Goal: Task Accomplishment & Management: Use online tool/utility

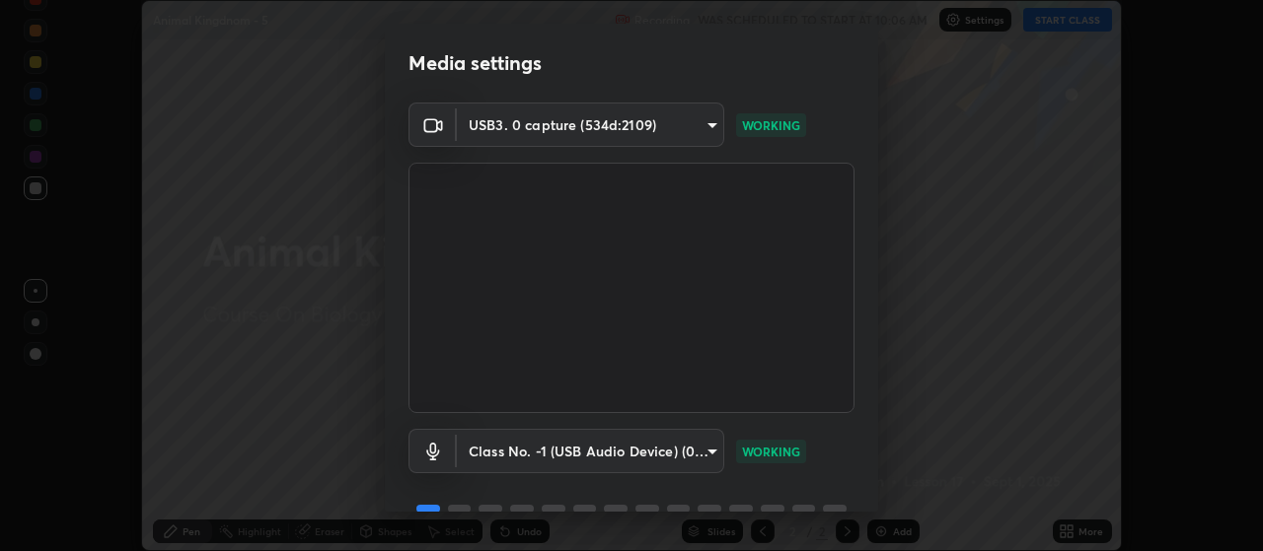
scroll to position [96, 0]
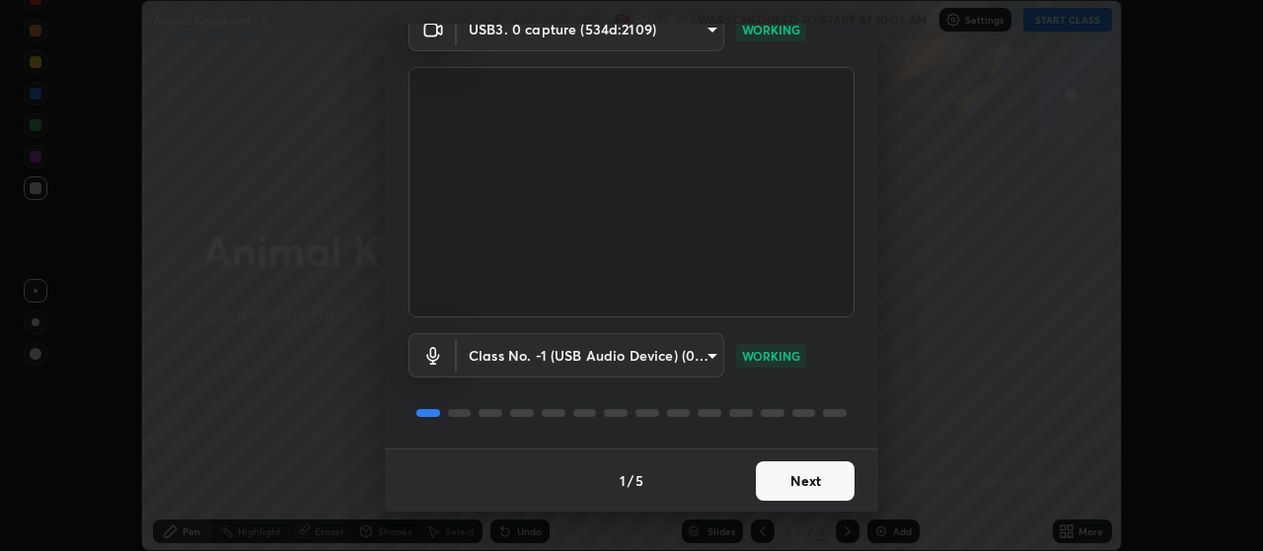
click at [796, 466] on button "Next" at bounding box center [805, 481] width 99 height 39
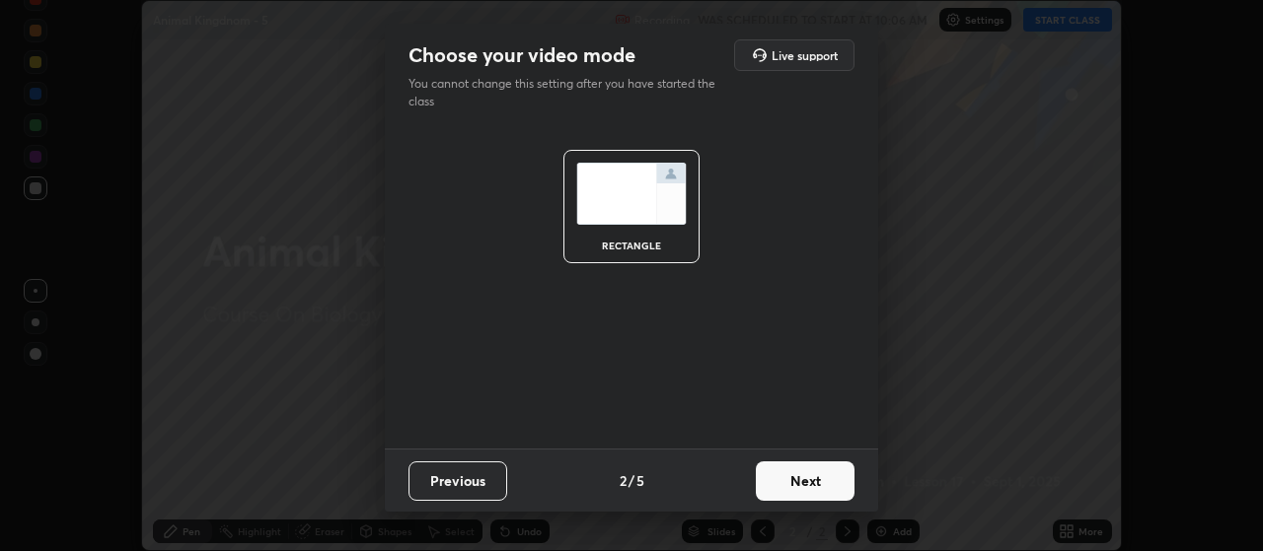
scroll to position [0, 0]
click at [785, 481] on button "Next" at bounding box center [805, 481] width 99 height 39
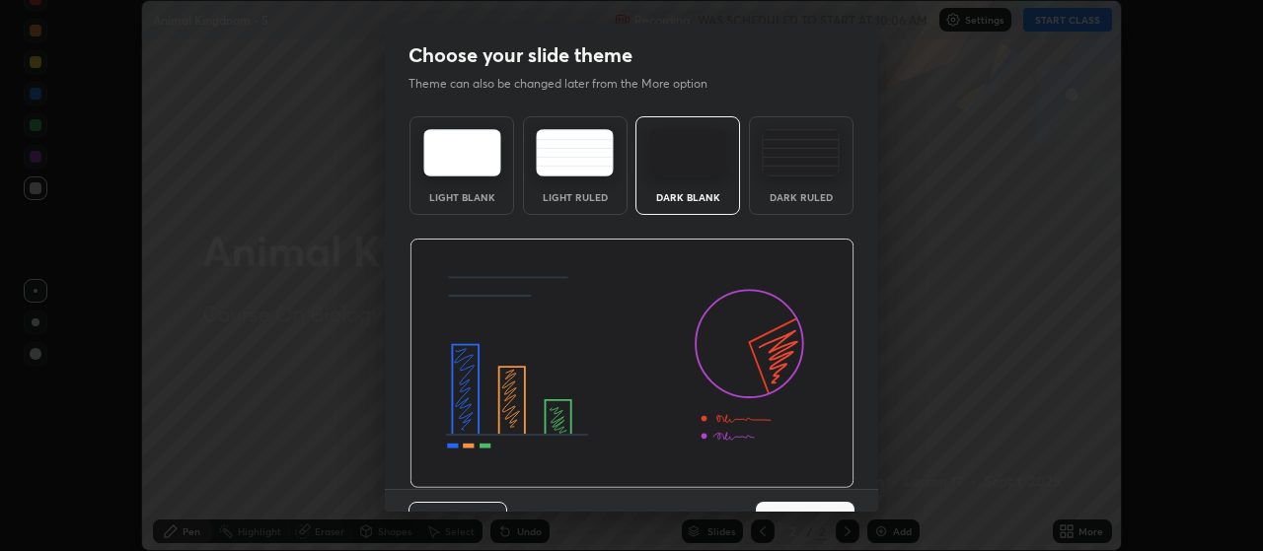
click at [795, 490] on div "Previous 3 / 5 Next" at bounding box center [631, 520] width 493 height 63
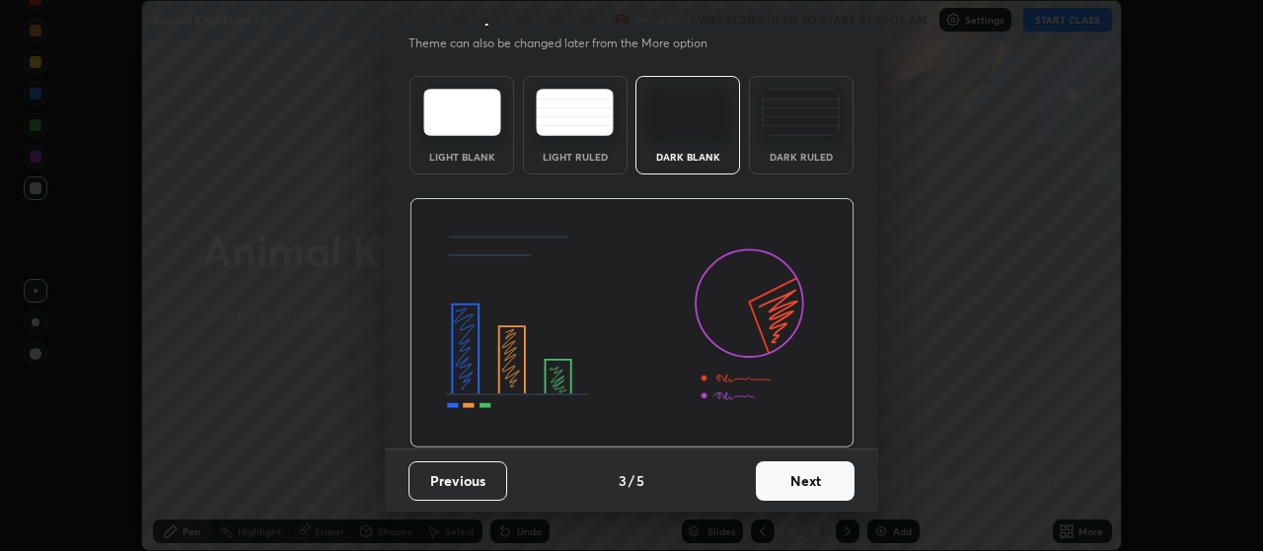
click at [799, 484] on button "Next" at bounding box center [805, 481] width 99 height 39
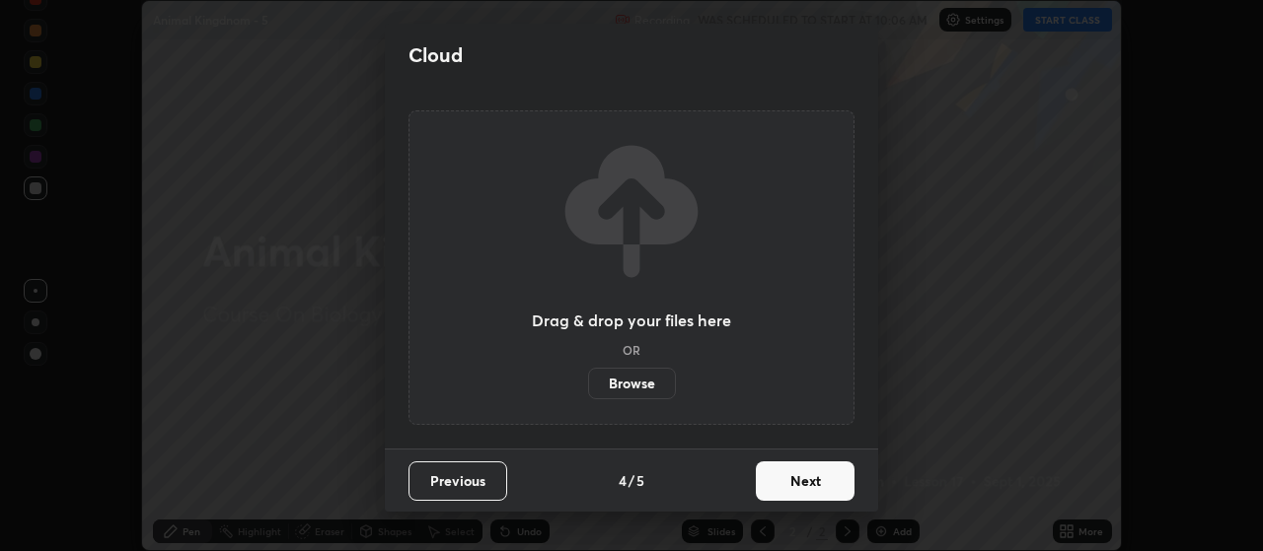
click at [795, 482] on button "Next" at bounding box center [805, 481] width 99 height 39
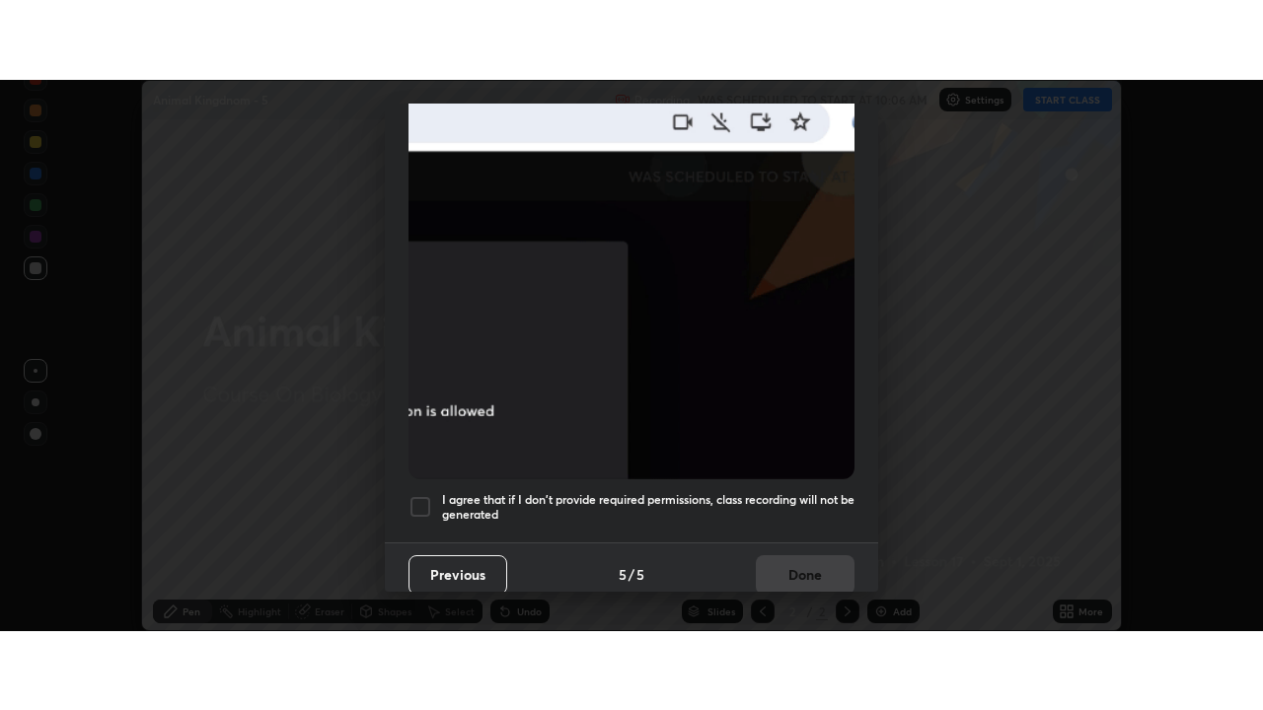
scroll to position [498, 0]
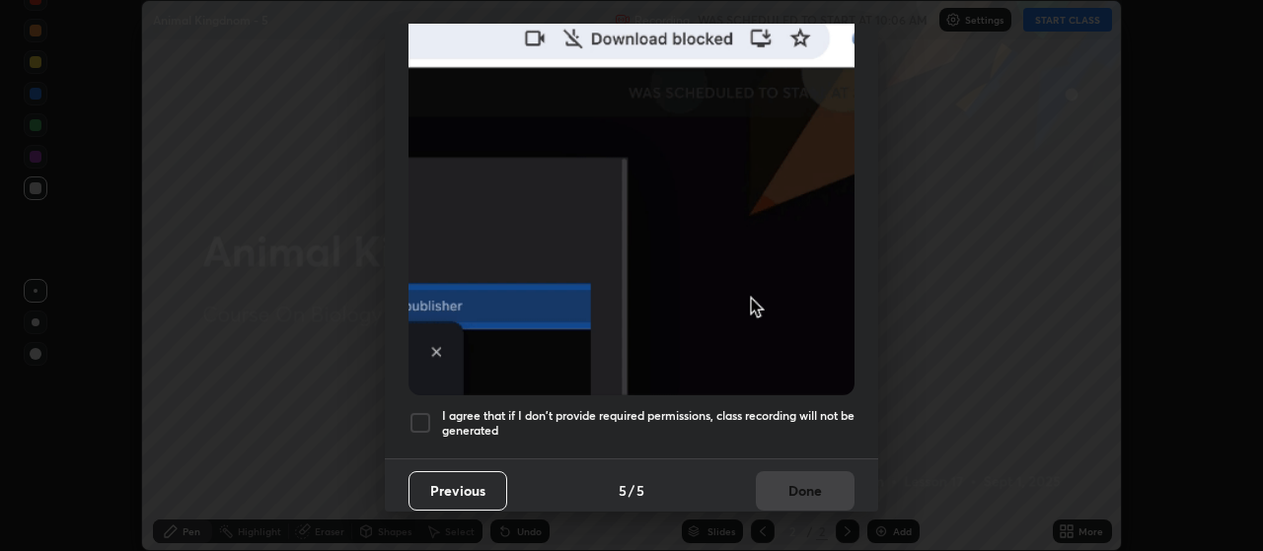
click at [423, 416] on div at bounding box center [420, 423] width 24 height 24
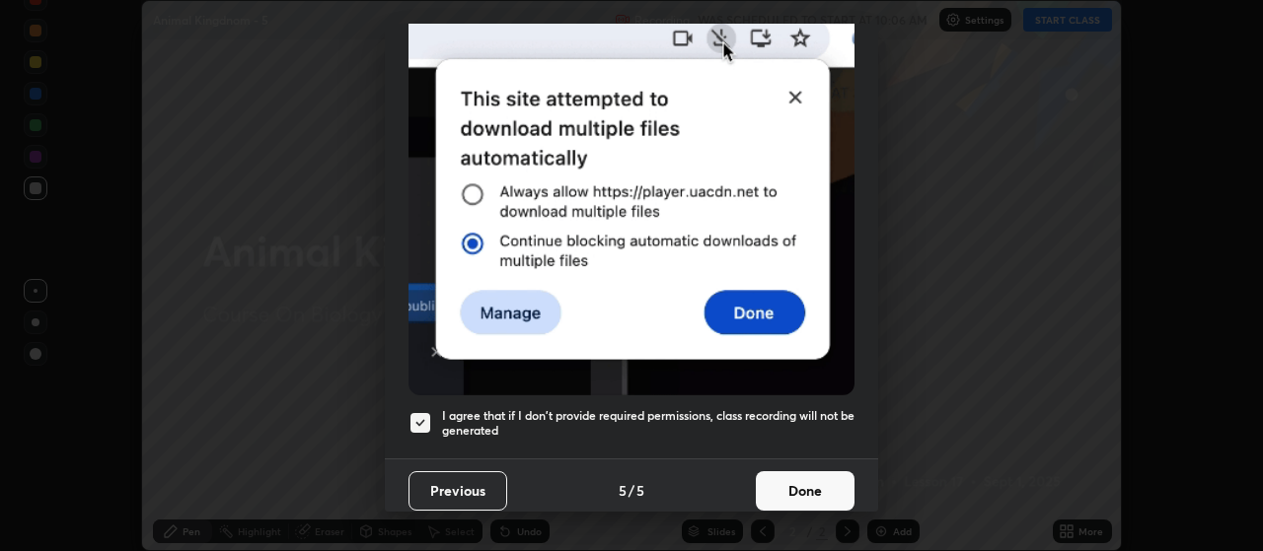
click at [789, 481] on button "Done" at bounding box center [805, 490] width 99 height 39
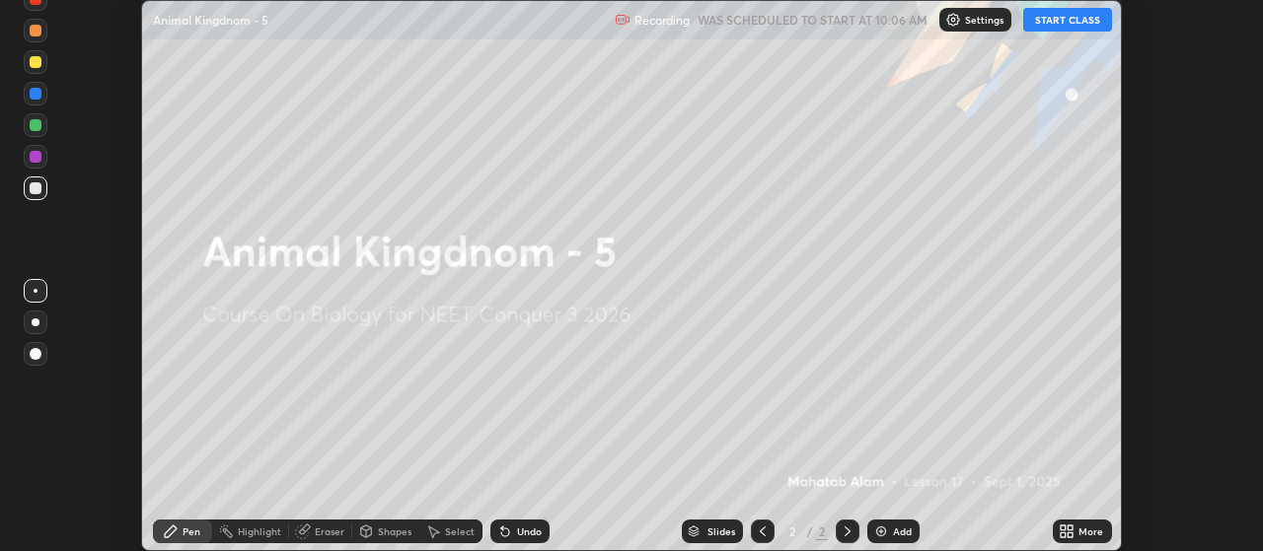
click at [1072, 528] on icon at bounding box center [1070, 528] width 5 height 5
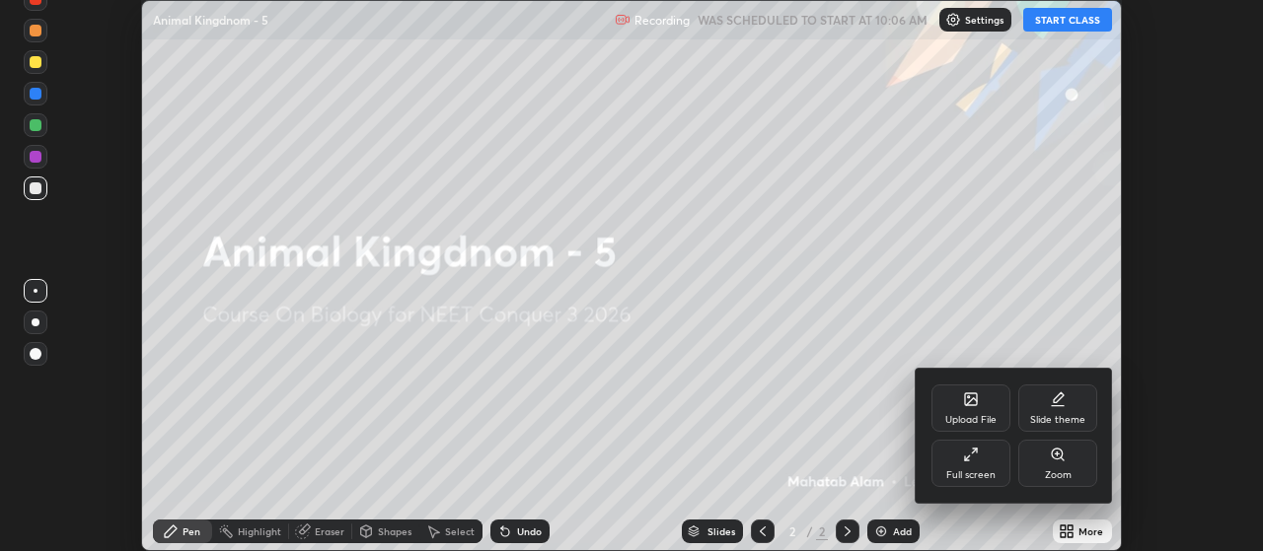
click at [982, 417] on div "Upload File" at bounding box center [970, 420] width 51 height 10
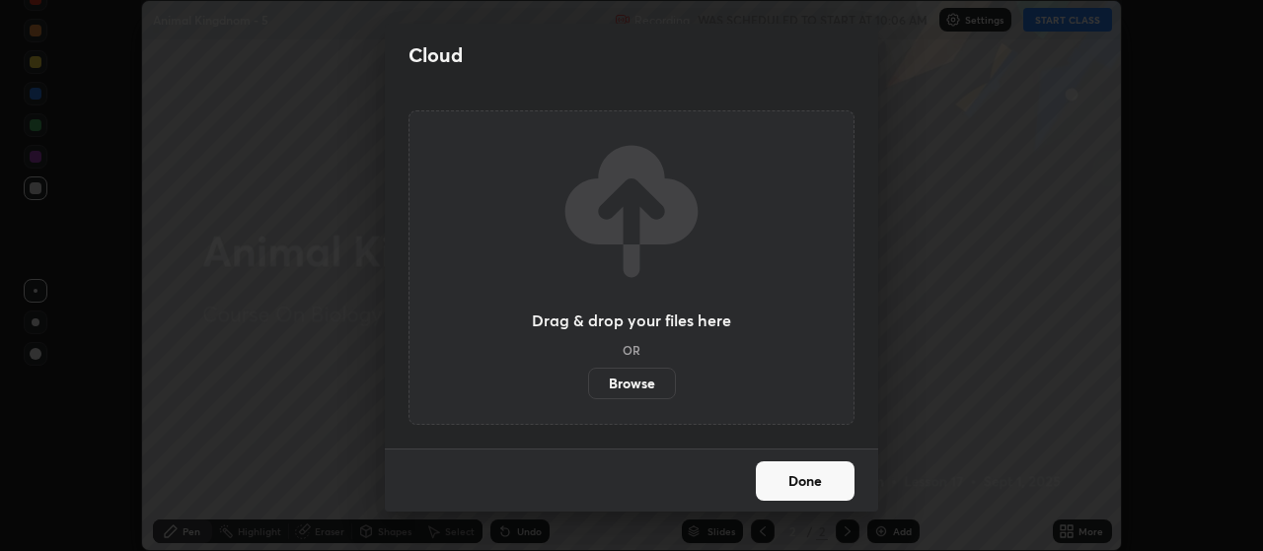
click at [629, 383] on label "Browse" at bounding box center [632, 384] width 88 height 32
click at [588, 383] on input "Browse" at bounding box center [588, 384] width 0 height 32
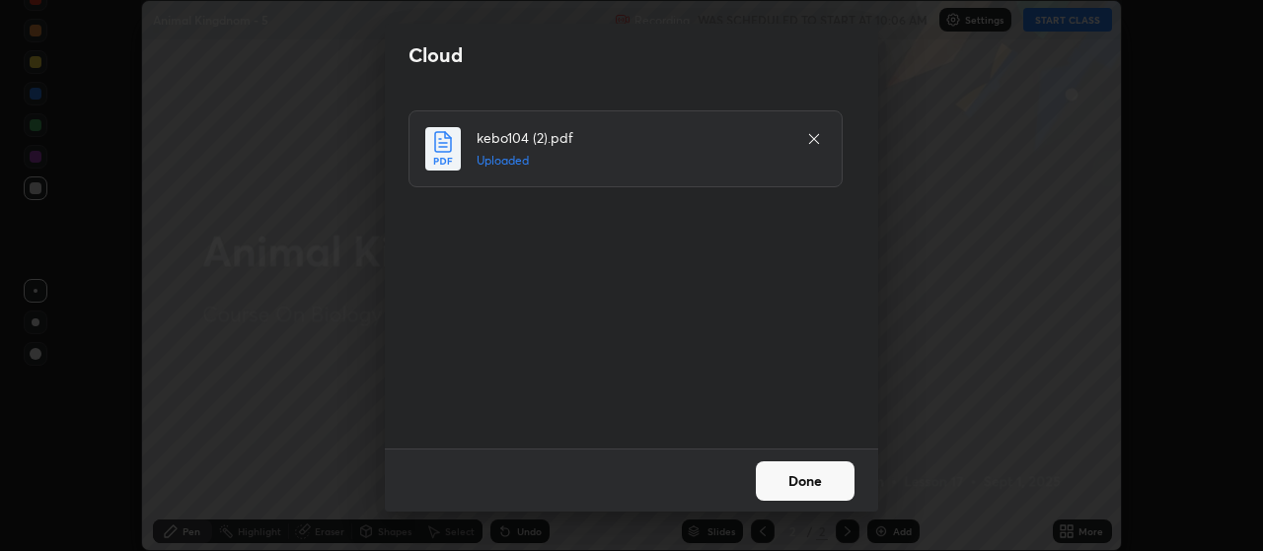
click at [836, 476] on button "Done" at bounding box center [805, 481] width 99 height 39
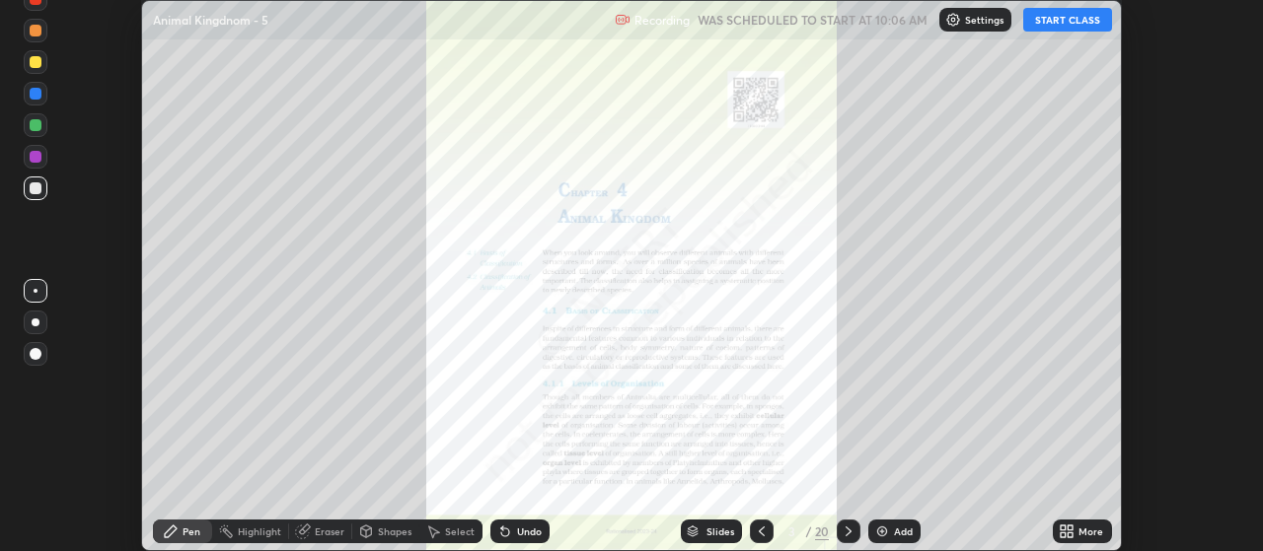
click at [756, 538] on icon at bounding box center [762, 532] width 16 height 16
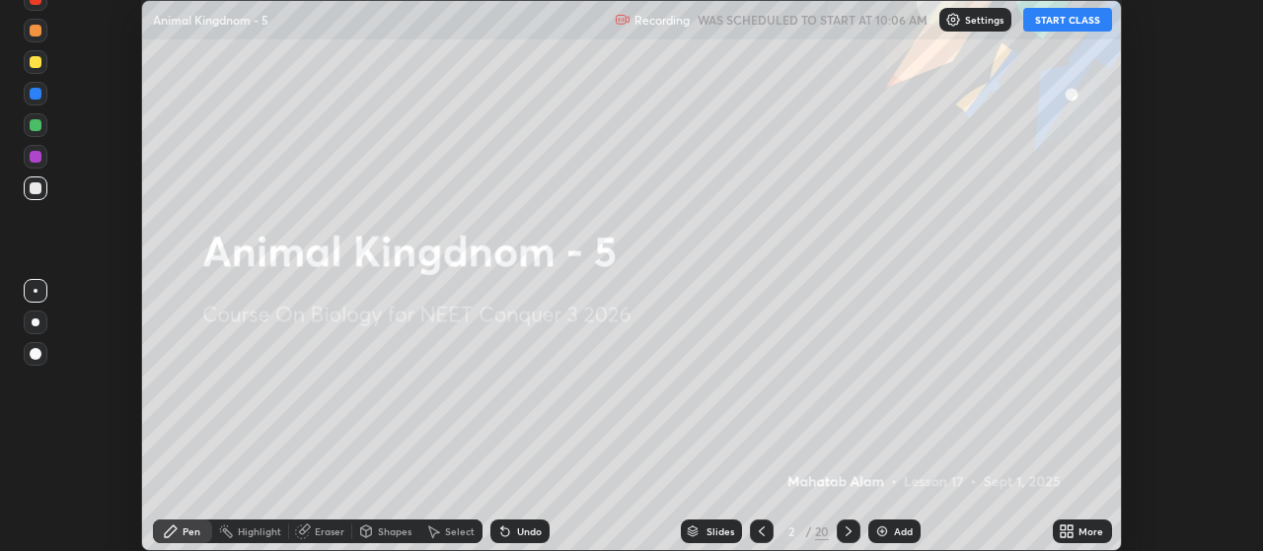
click at [1063, 24] on button "START CLASS" at bounding box center [1067, 20] width 89 height 24
click at [1070, 535] on icon at bounding box center [1070, 535] width 5 height 5
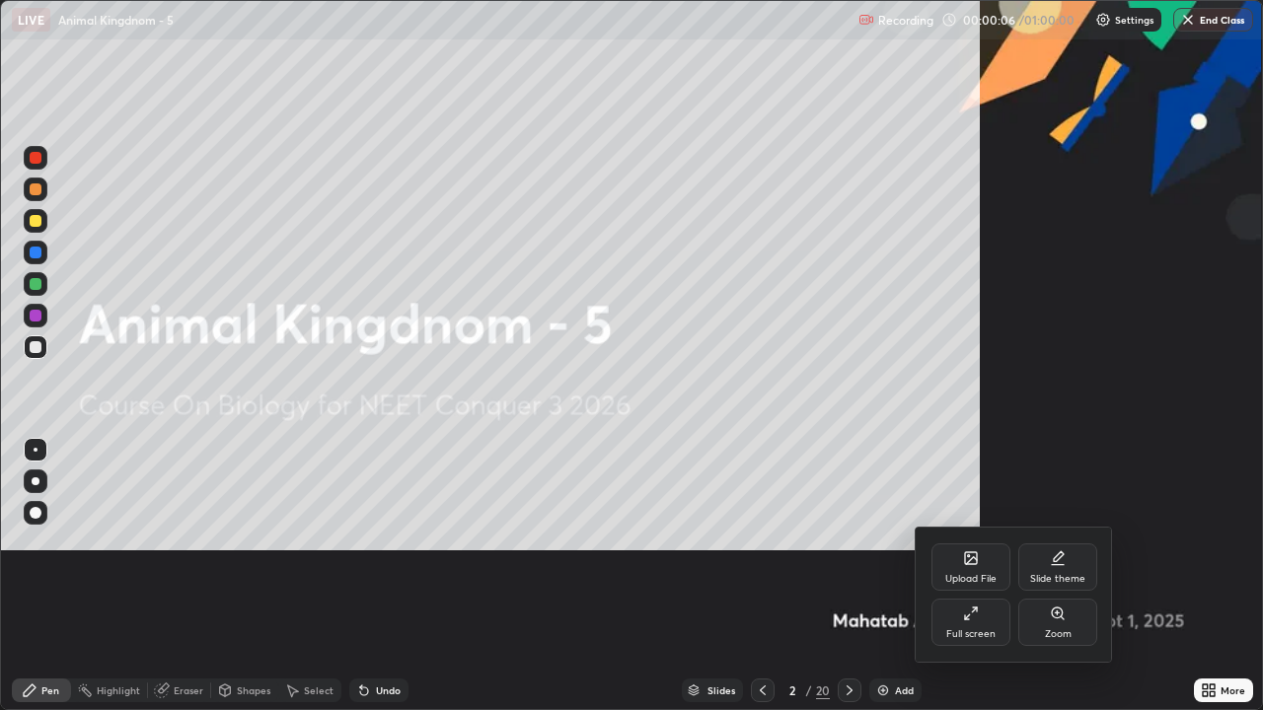
scroll to position [710, 1263]
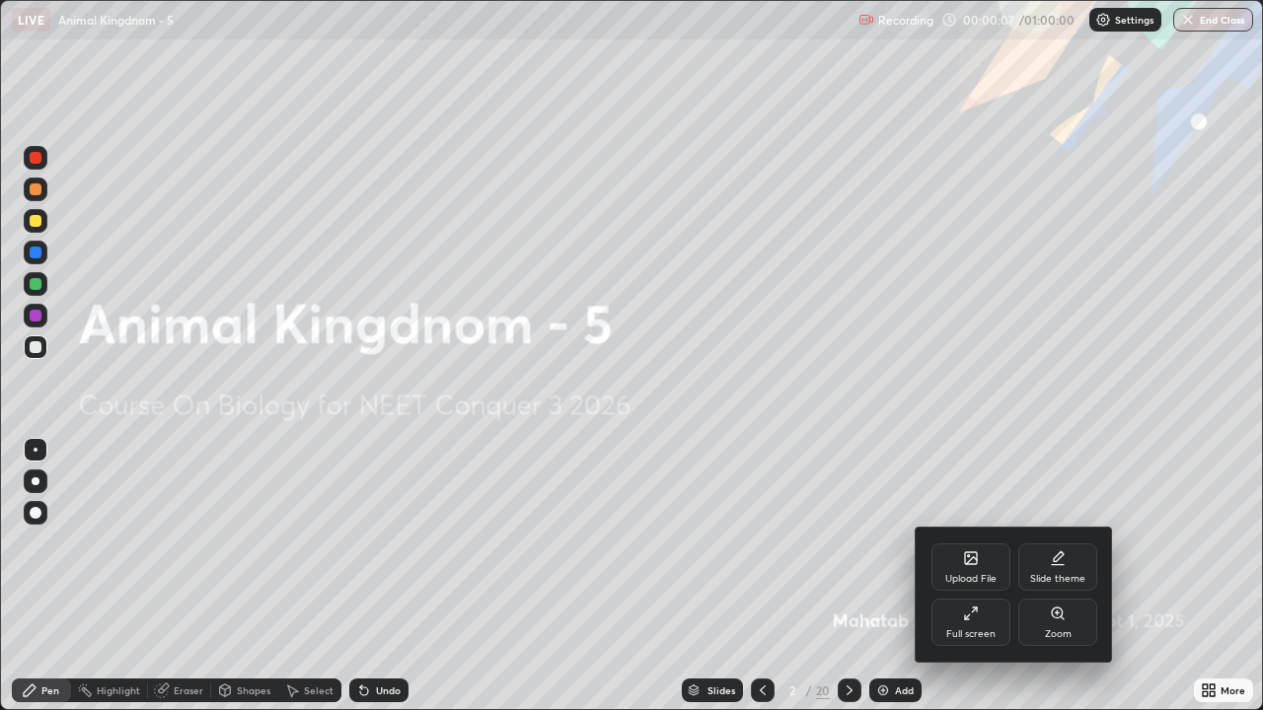
click at [853, 511] on div at bounding box center [631, 355] width 1263 height 710
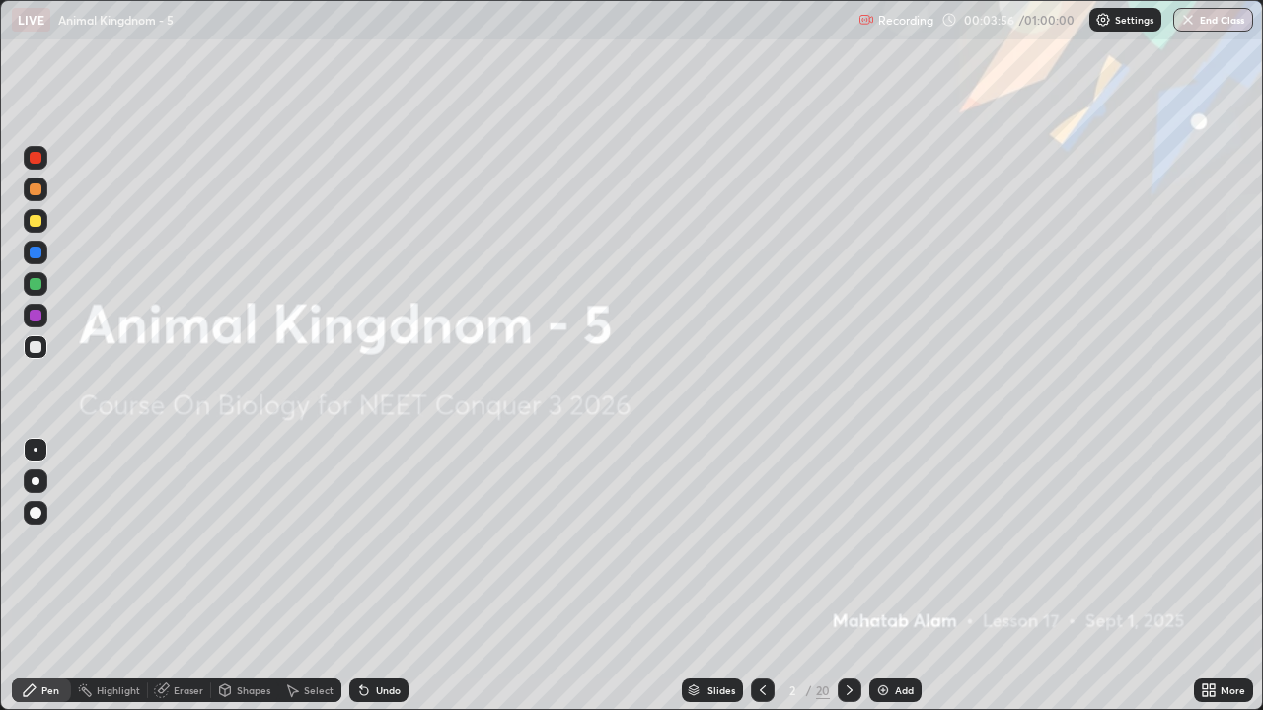
click at [884, 550] on img at bounding box center [883, 691] width 16 height 16
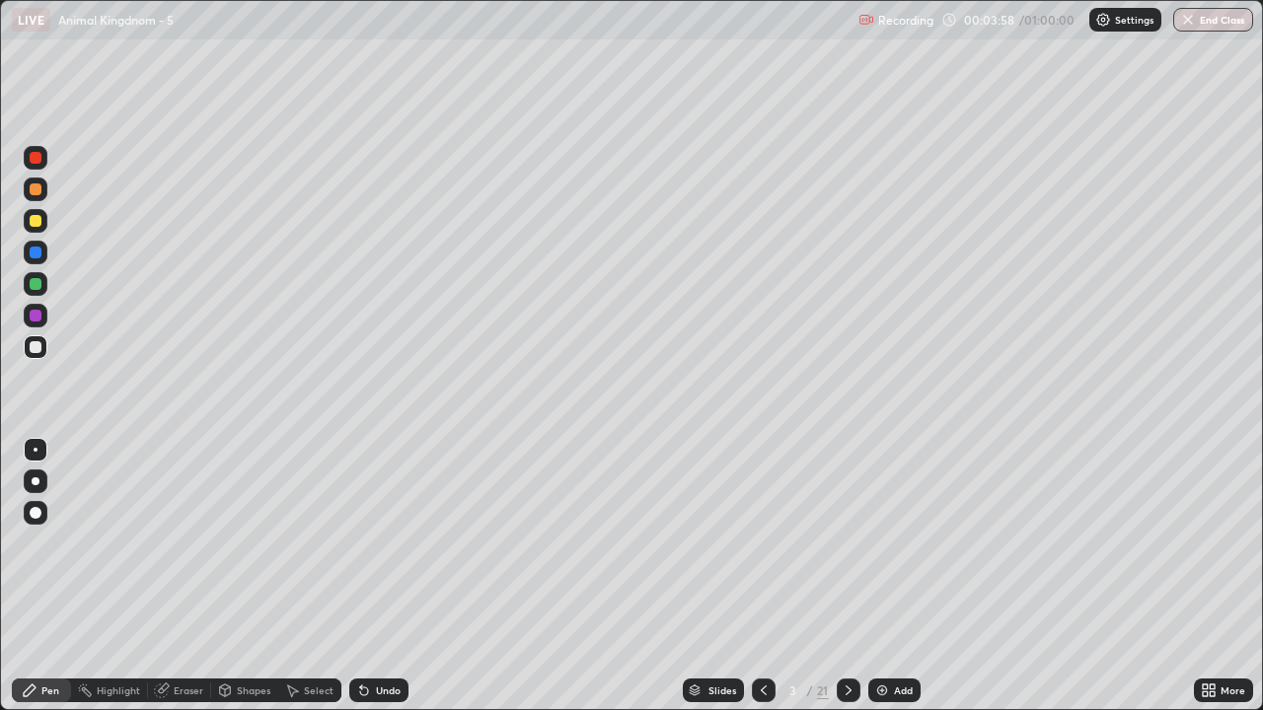
click at [36, 158] on div at bounding box center [36, 158] width 12 height 12
click at [34, 349] on div at bounding box center [36, 347] width 12 height 12
click at [36, 219] on div at bounding box center [36, 221] width 12 height 12
click at [36, 160] on div at bounding box center [36, 158] width 12 height 12
click at [36, 221] on div at bounding box center [36, 221] width 12 height 12
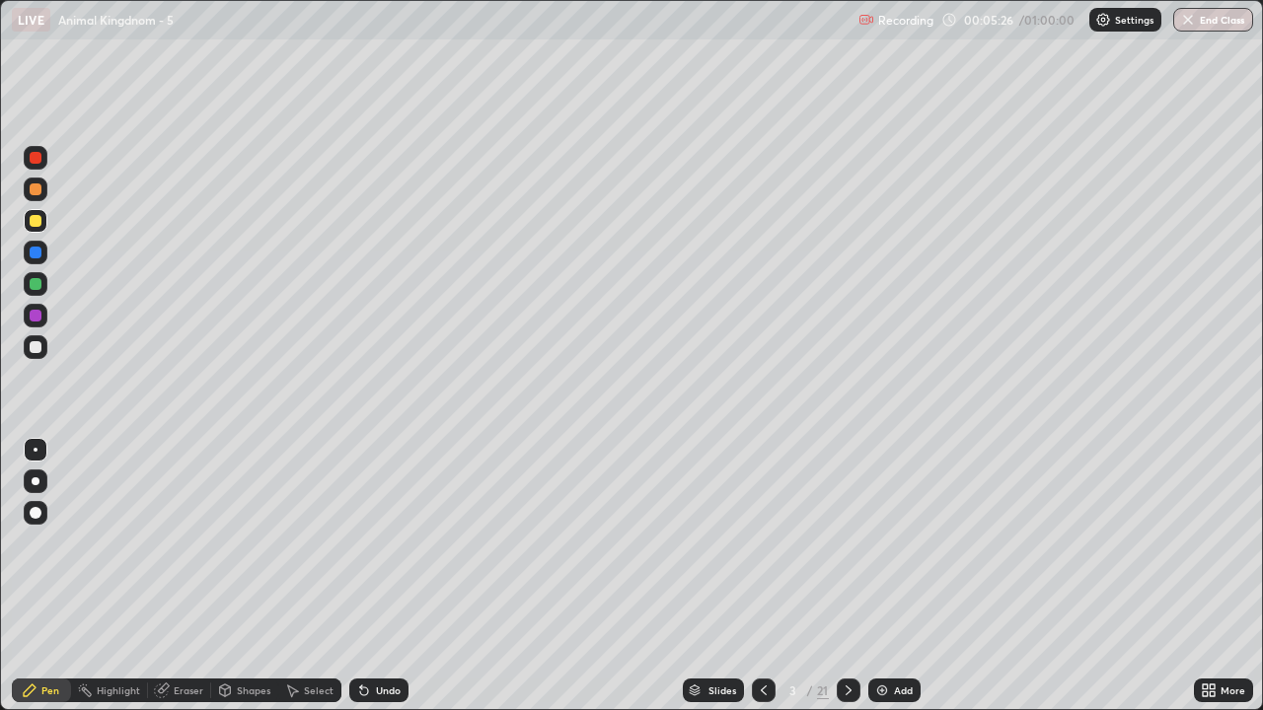
click at [36, 162] on div at bounding box center [36, 158] width 12 height 12
click at [33, 348] on div at bounding box center [36, 347] width 12 height 12
click at [39, 287] on div at bounding box center [36, 284] width 12 height 12
click at [39, 222] on div at bounding box center [36, 221] width 12 height 12
click at [37, 167] on div at bounding box center [36, 158] width 24 height 24
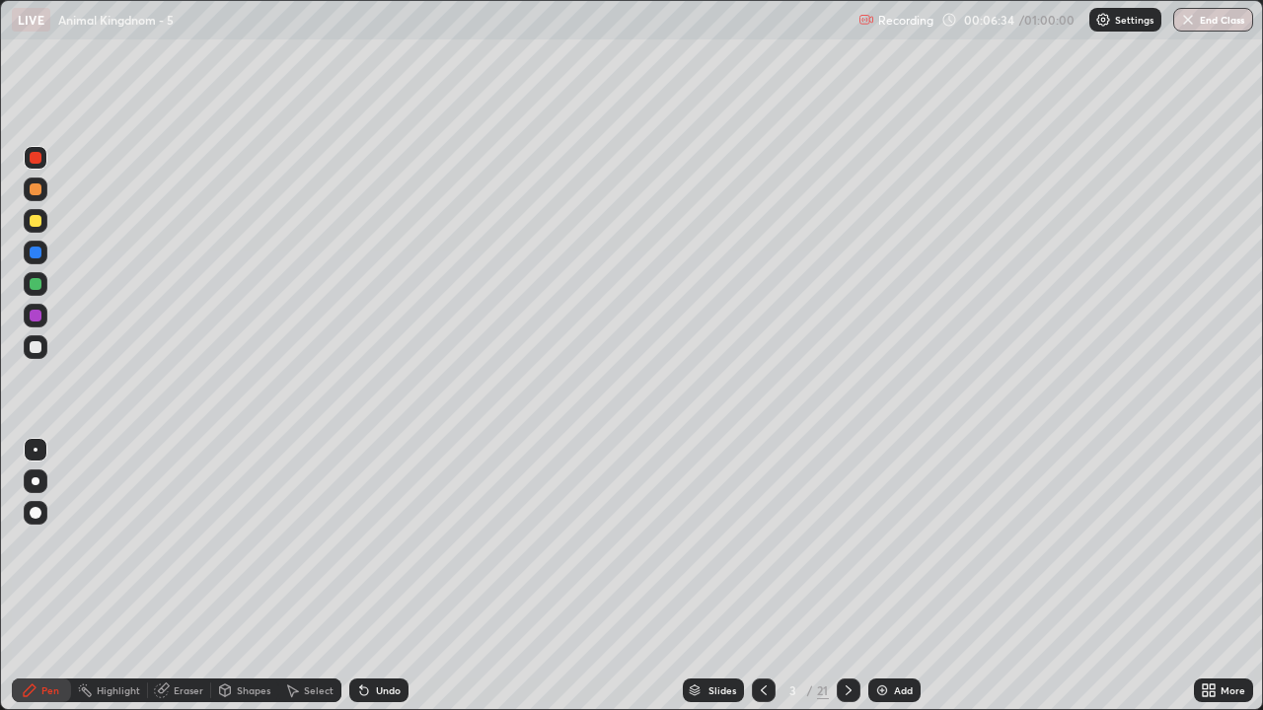
click at [190, 550] on div "Eraser" at bounding box center [189, 691] width 30 height 10
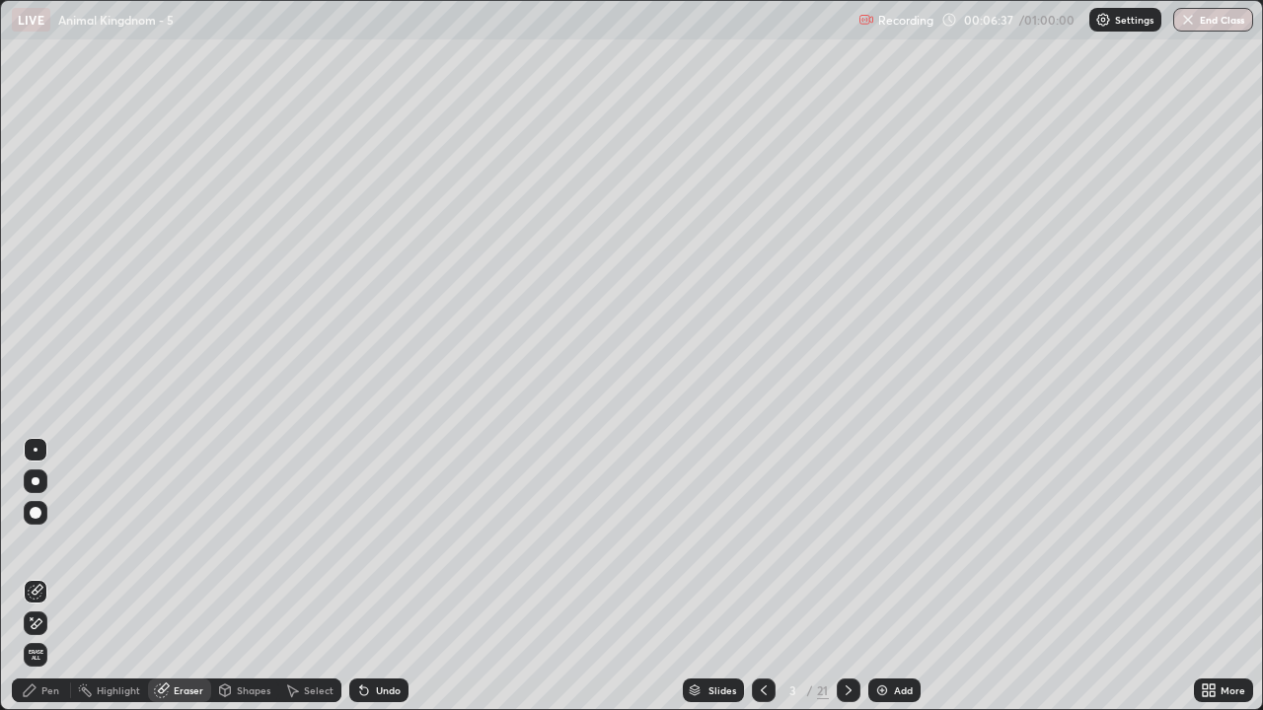
click at [50, 550] on div "Pen" at bounding box center [50, 691] width 18 height 10
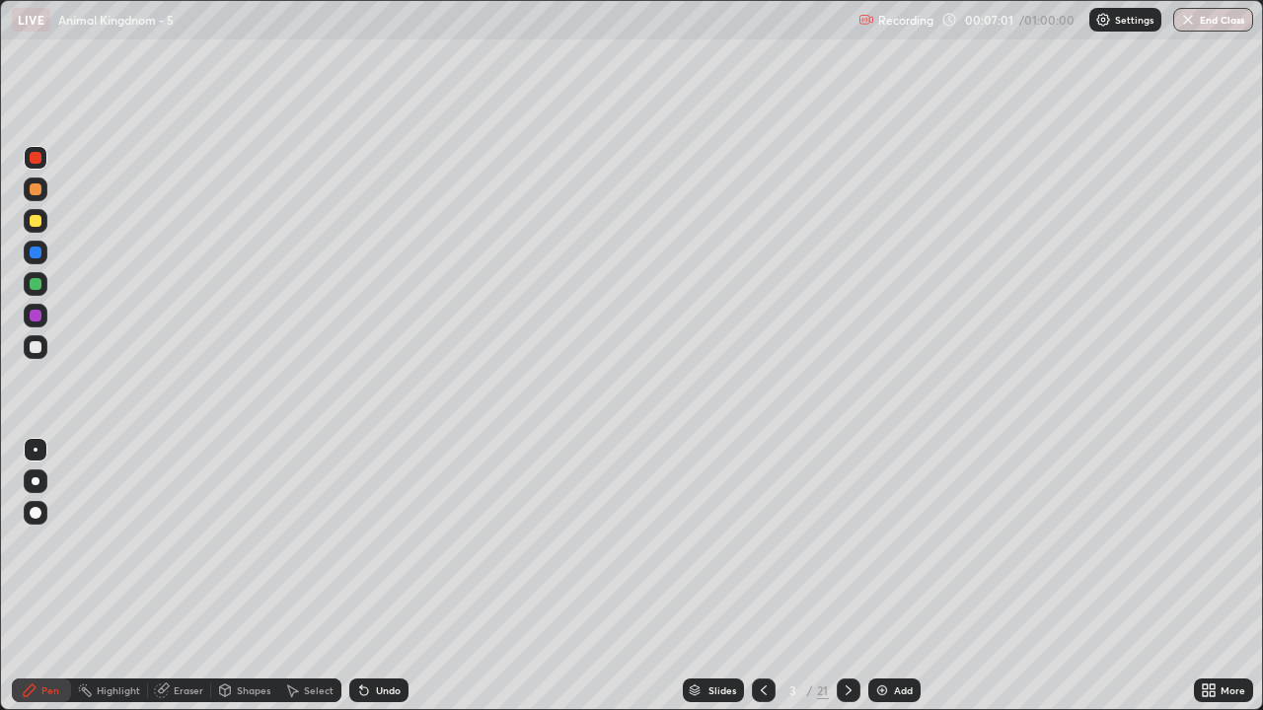
click at [36, 347] on div at bounding box center [36, 347] width 12 height 12
click at [42, 222] on div at bounding box center [36, 221] width 24 height 24
click at [181, 550] on div "Eraser" at bounding box center [189, 691] width 30 height 10
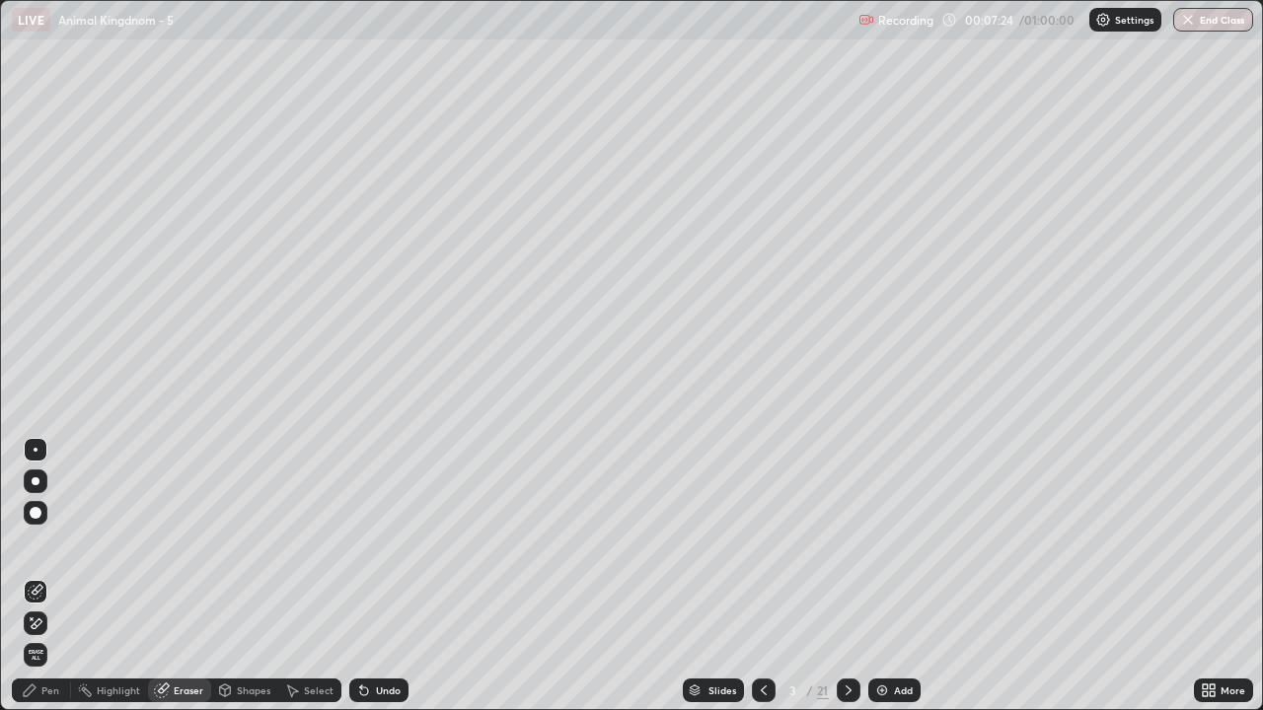
click at [51, 550] on div "Pen" at bounding box center [50, 691] width 18 height 10
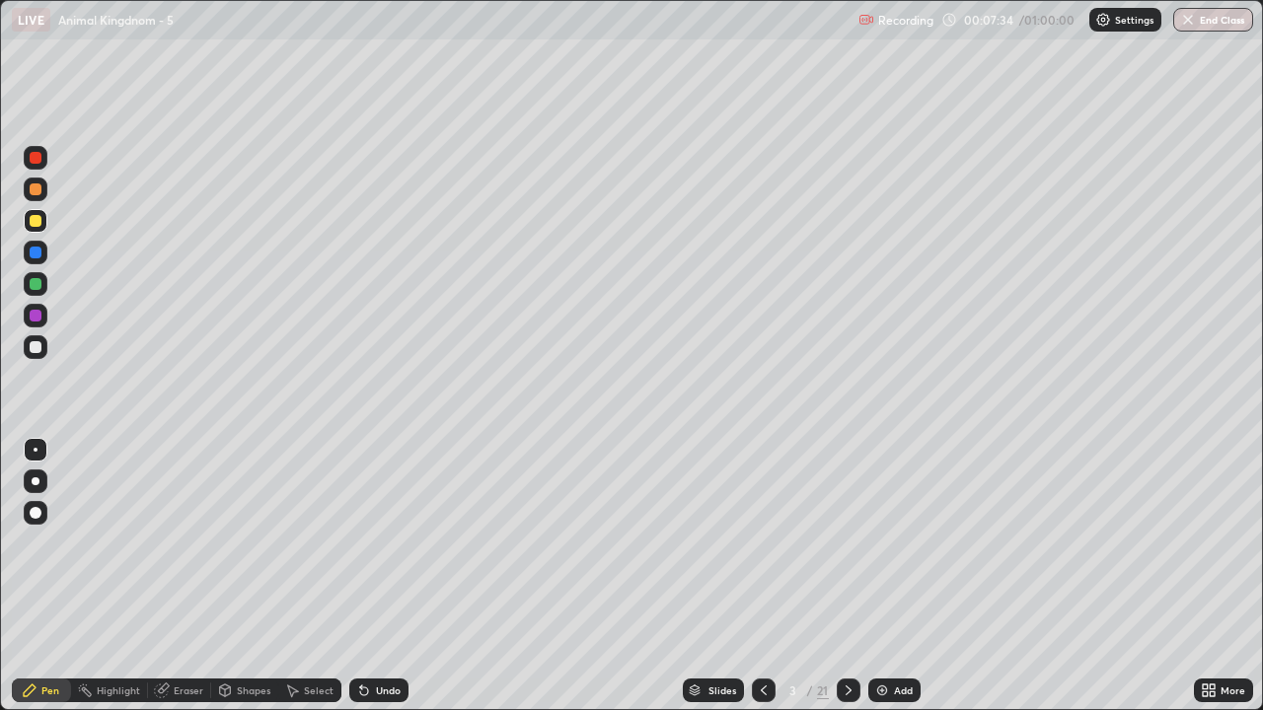
click at [181, 550] on div "Eraser" at bounding box center [189, 691] width 30 height 10
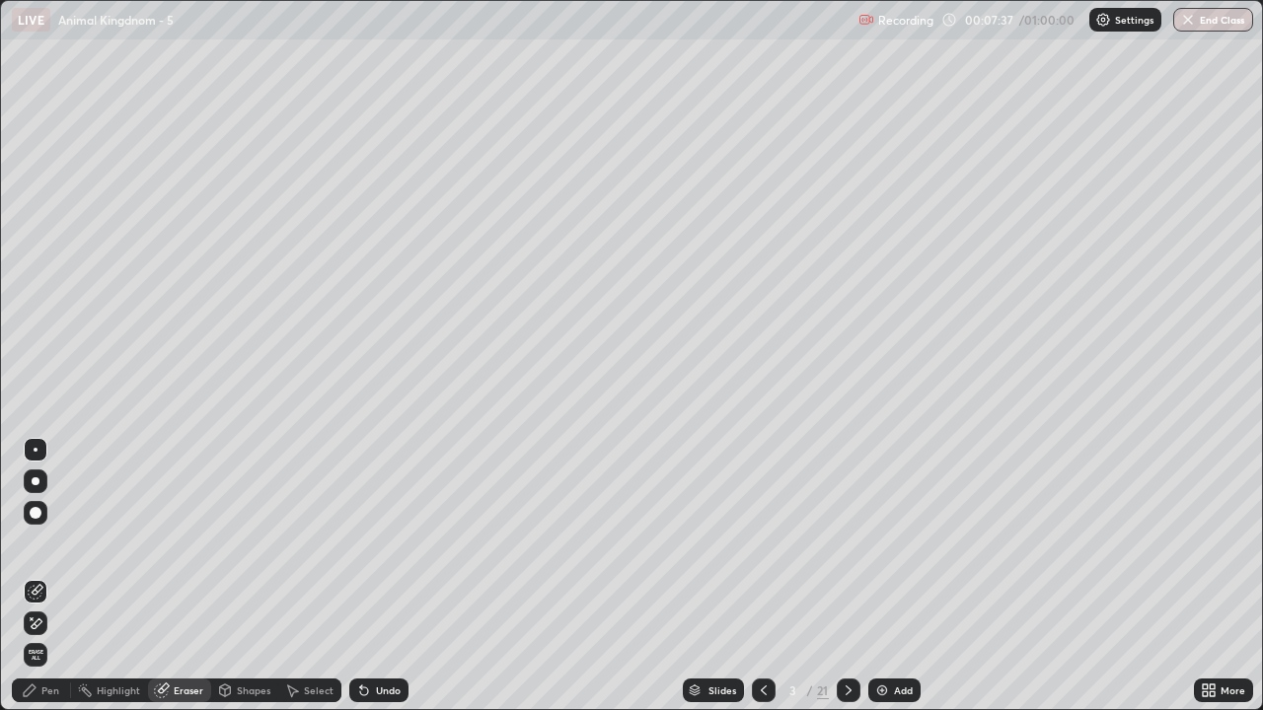
click at [49, 550] on div "Pen" at bounding box center [50, 691] width 18 height 10
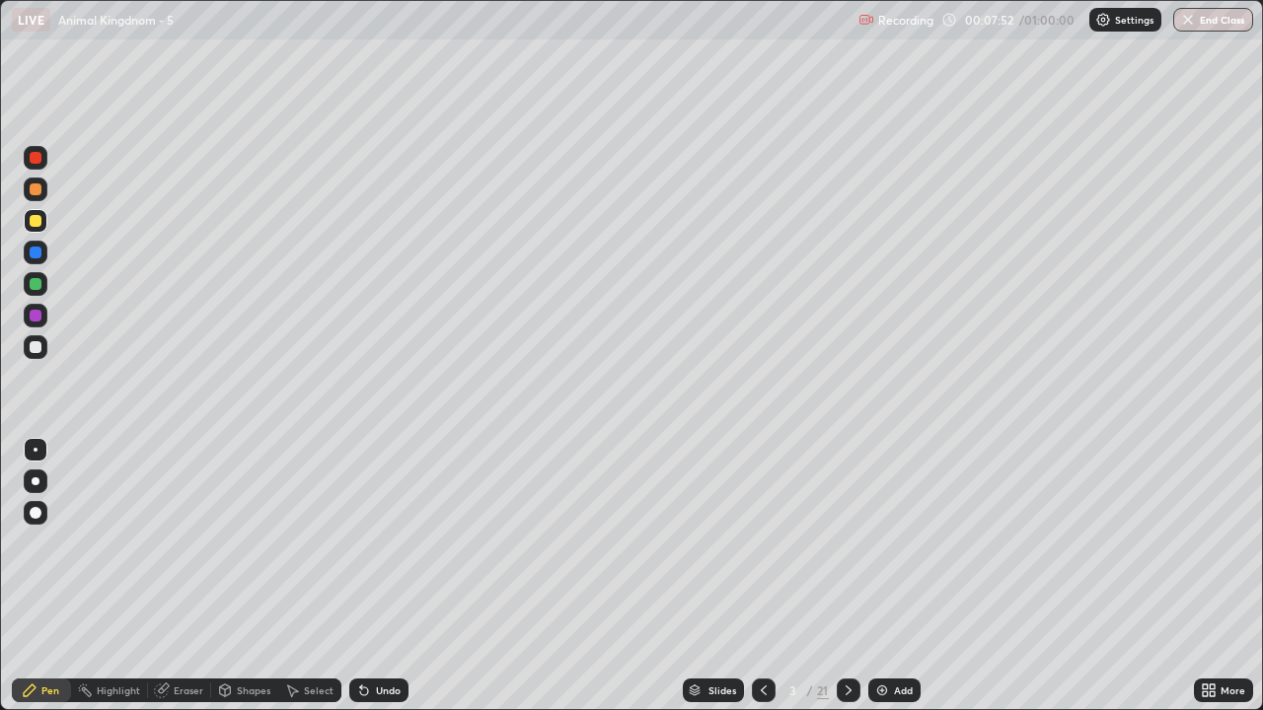
click at [38, 348] on div at bounding box center [36, 347] width 12 height 12
click at [42, 219] on div at bounding box center [36, 221] width 24 height 24
click at [808, 550] on div "/" at bounding box center [810, 691] width 6 height 12
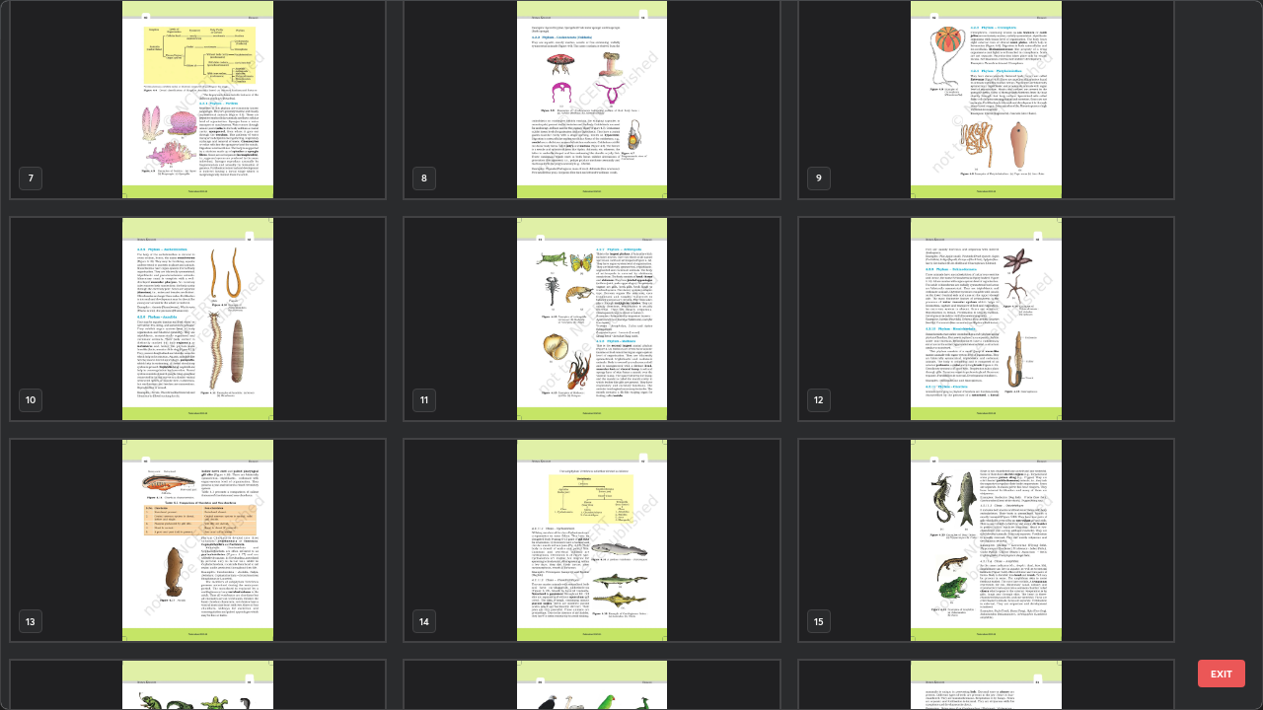
scroll to position [595, 0]
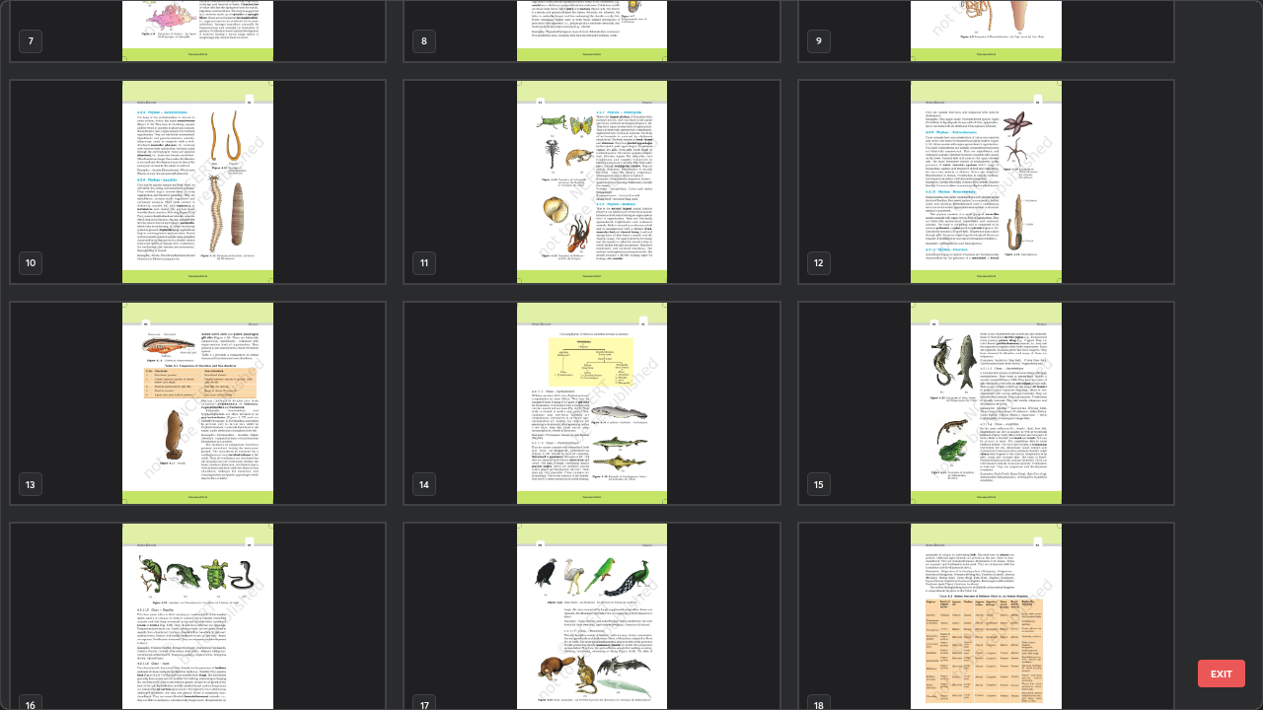
click at [683, 421] on img "grid" at bounding box center [591, 404] width 374 height 202
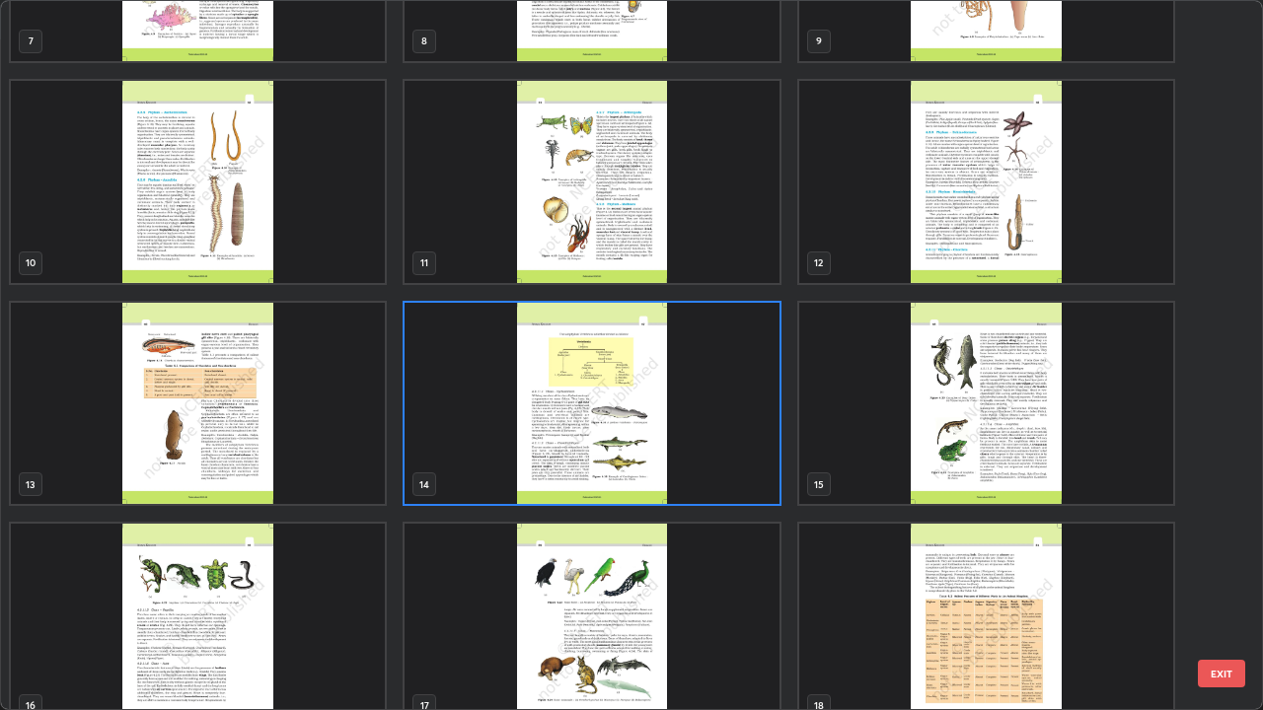
click at [683, 411] on img "grid" at bounding box center [591, 404] width 374 height 202
click at [684, 405] on img "grid" at bounding box center [591, 404] width 374 height 202
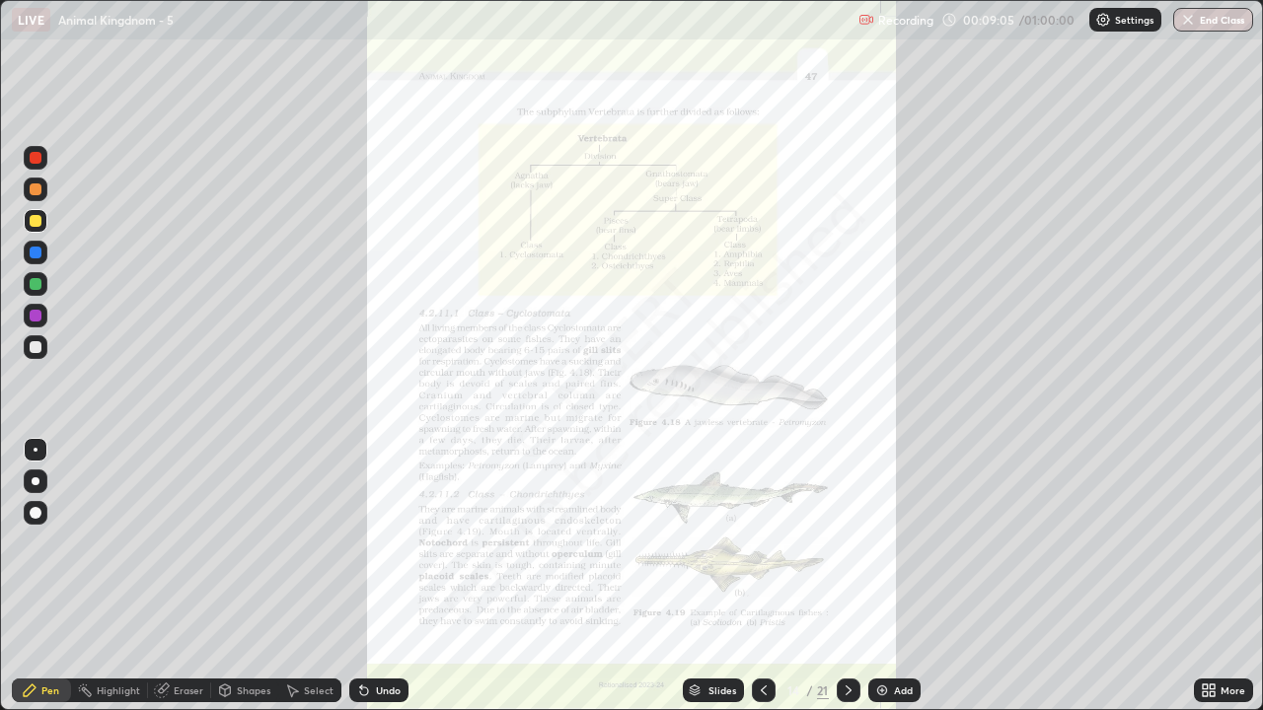
click at [760, 550] on div at bounding box center [764, 691] width 24 height 24
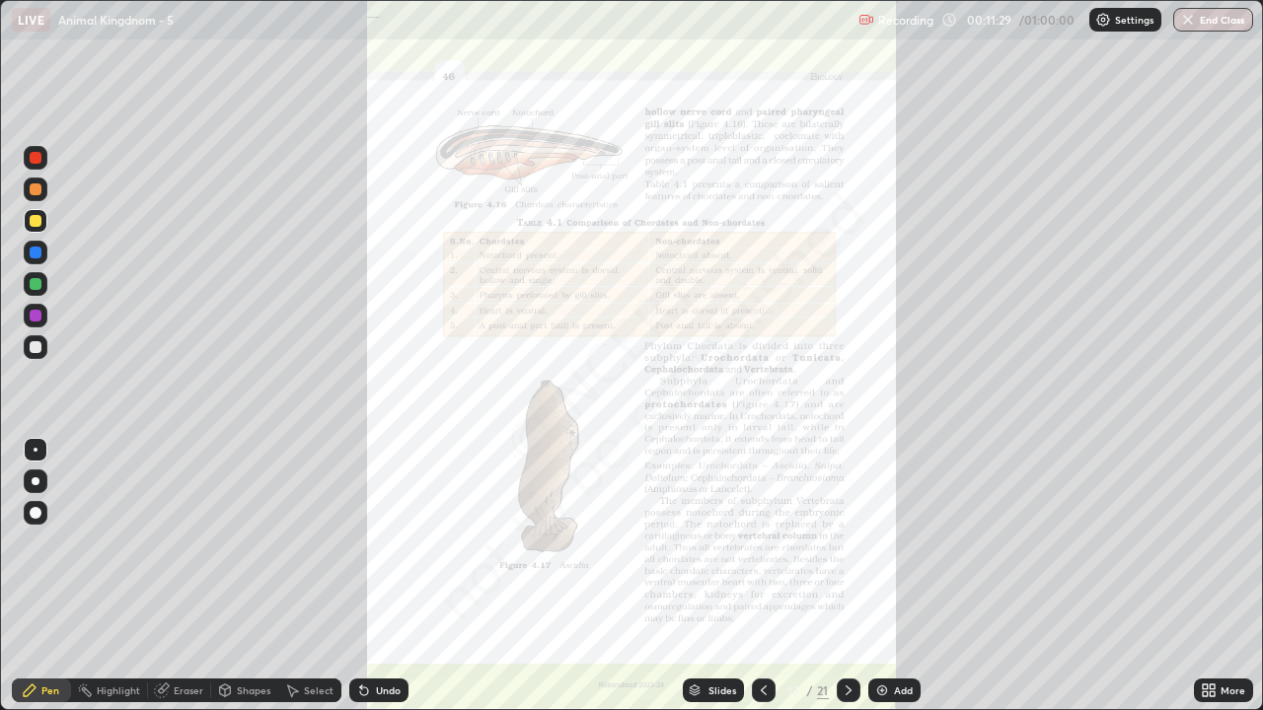
click at [843, 550] on icon at bounding box center [848, 691] width 16 height 16
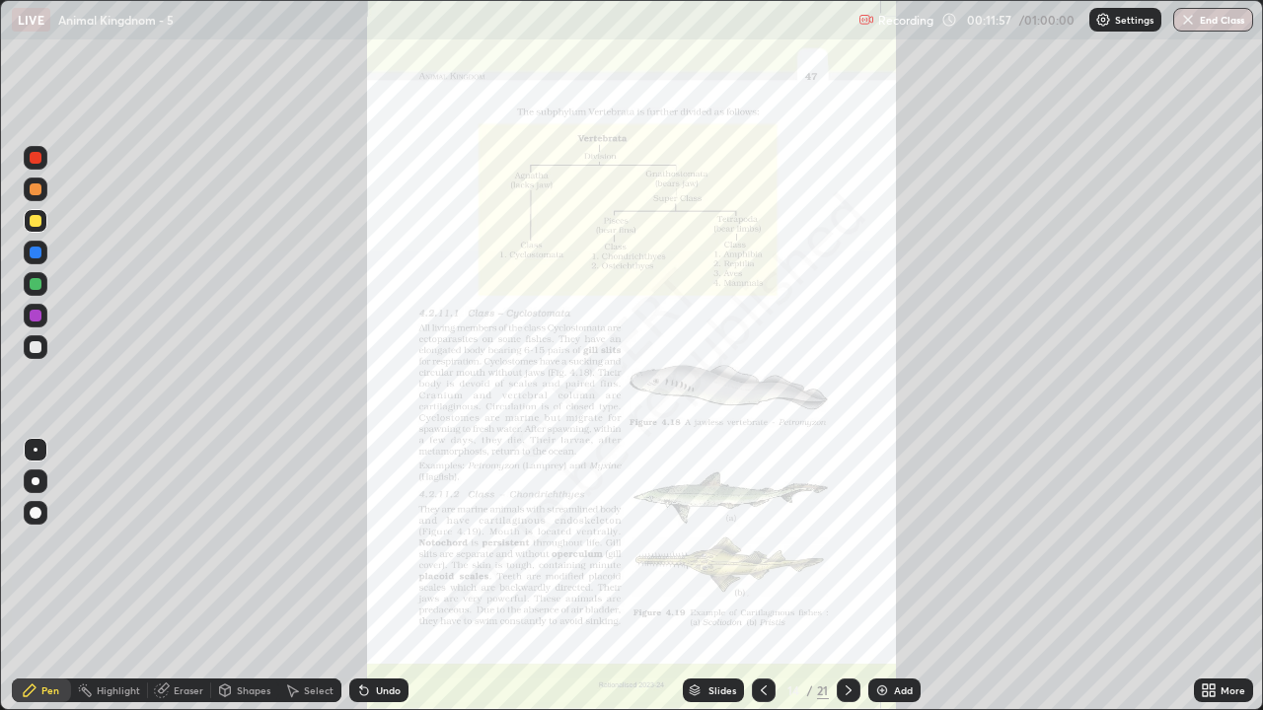
click at [1204, 550] on icon at bounding box center [1204, 693] width 5 height 5
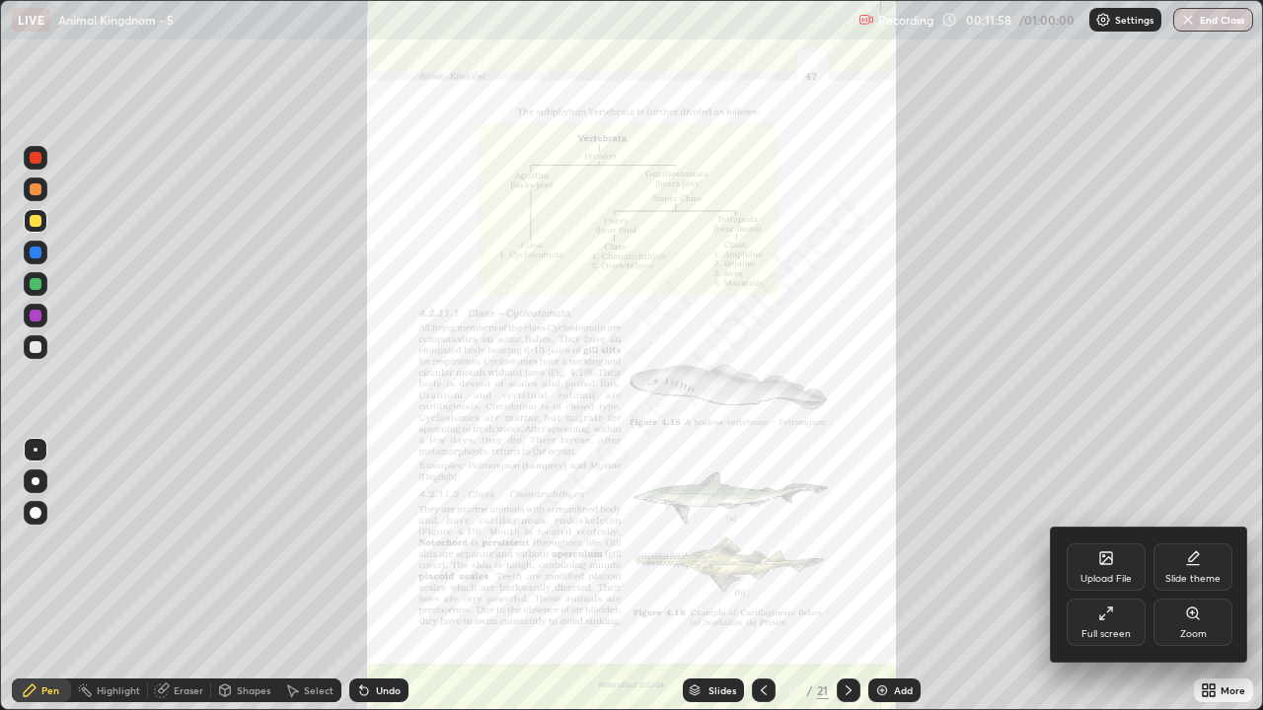
click at [1188, 550] on div "Zoom" at bounding box center [1193, 634] width 27 height 10
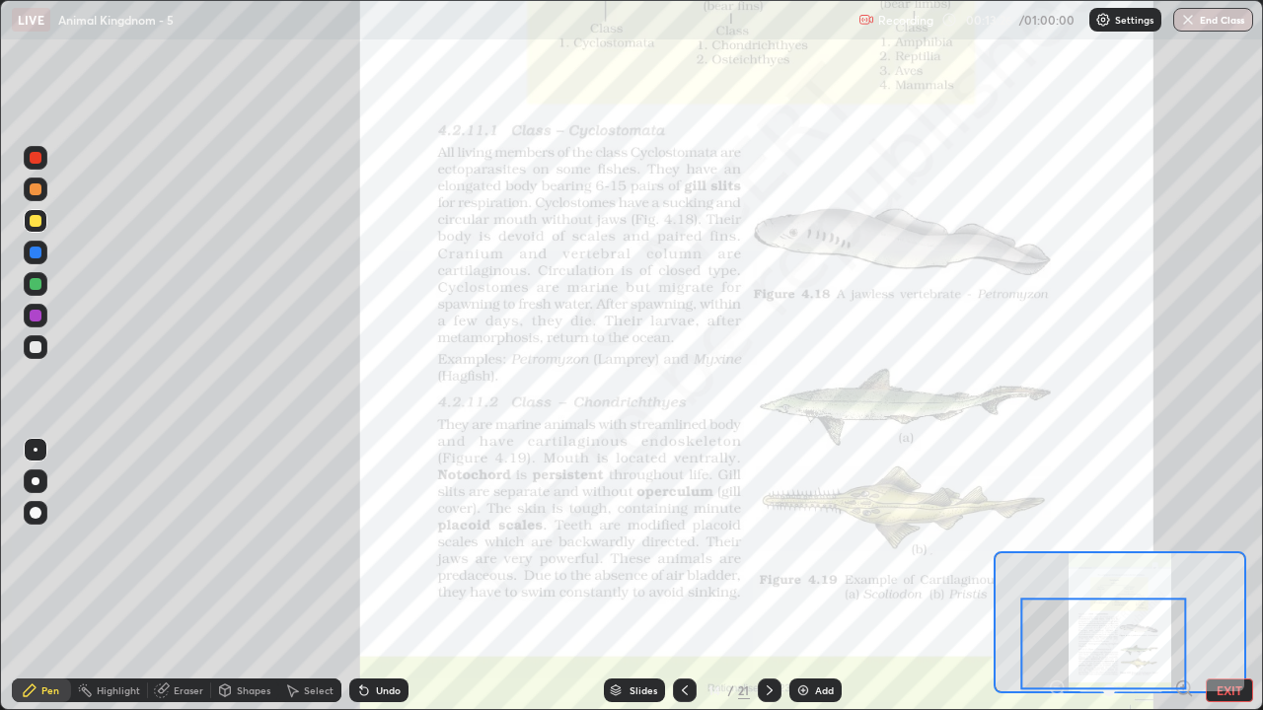
click at [39, 160] on div at bounding box center [36, 158] width 12 height 12
click at [36, 193] on div at bounding box center [36, 189] width 12 height 12
click at [36, 158] on div at bounding box center [36, 158] width 12 height 12
click at [35, 253] on div at bounding box center [36, 253] width 12 height 12
click at [34, 315] on div at bounding box center [36, 316] width 12 height 12
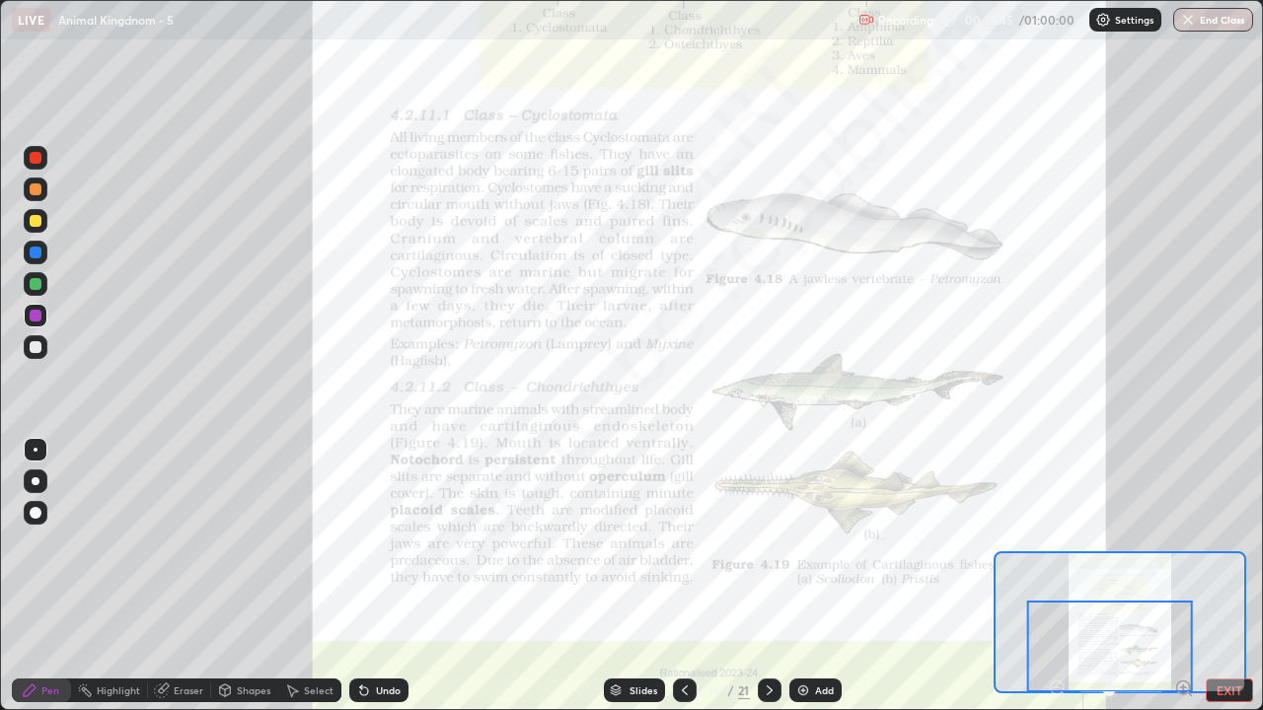
click at [764, 550] on icon at bounding box center [769, 691] width 16 height 16
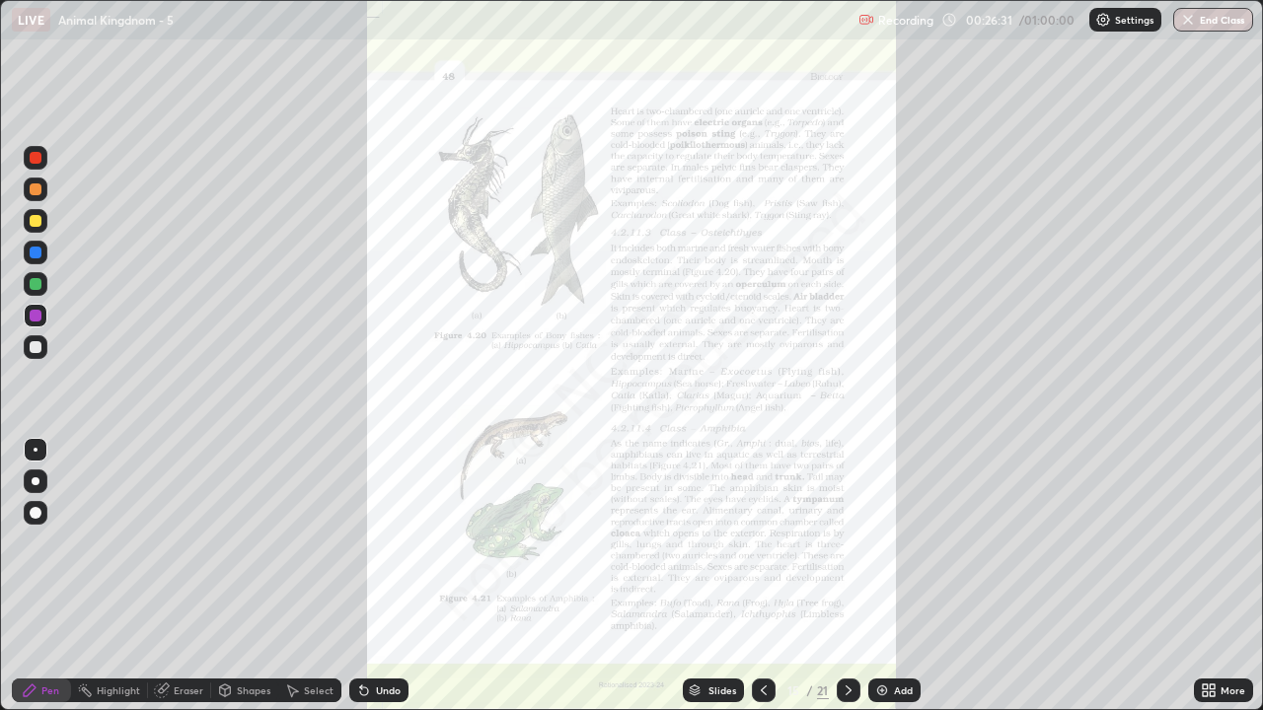
click at [35, 161] on div at bounding box center [36, 158] width 12 height 12
click at [181, 550] on div "Eraser" at bounding box center [189, 691] width 30 height 10
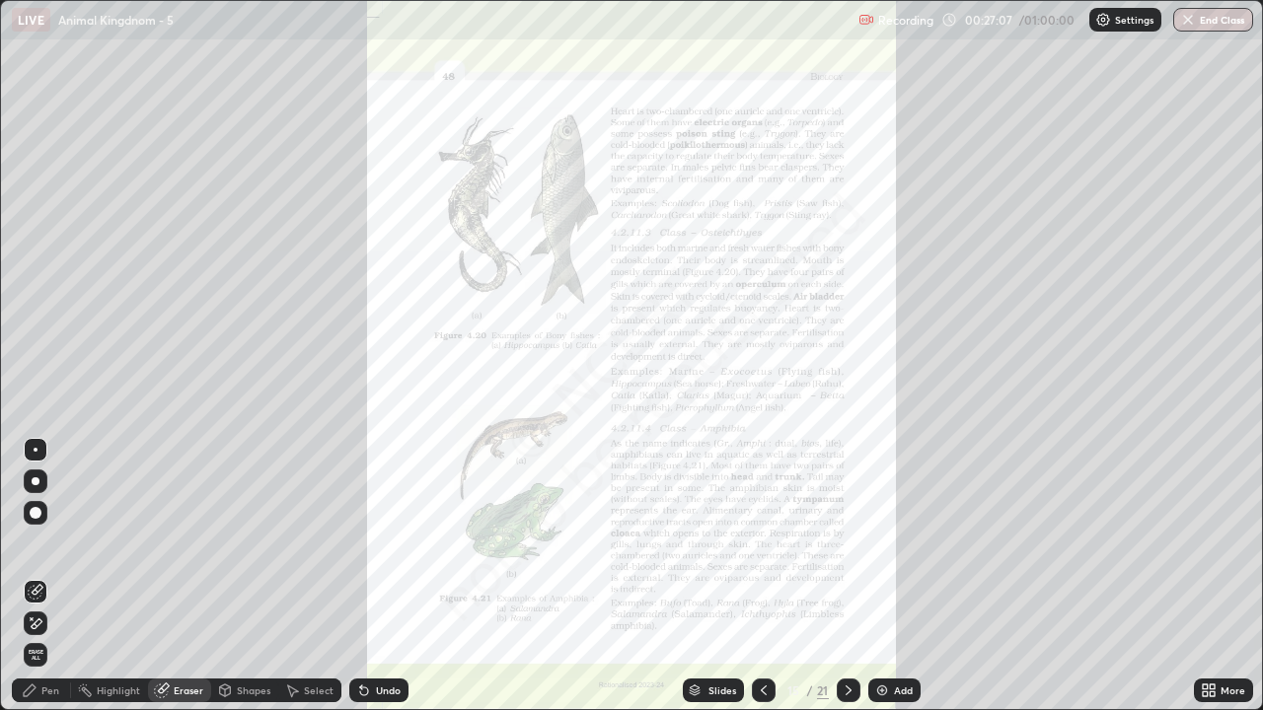
click at [41, 550] on div "Pen" at bounding box center [50, 691] width 18 height 10
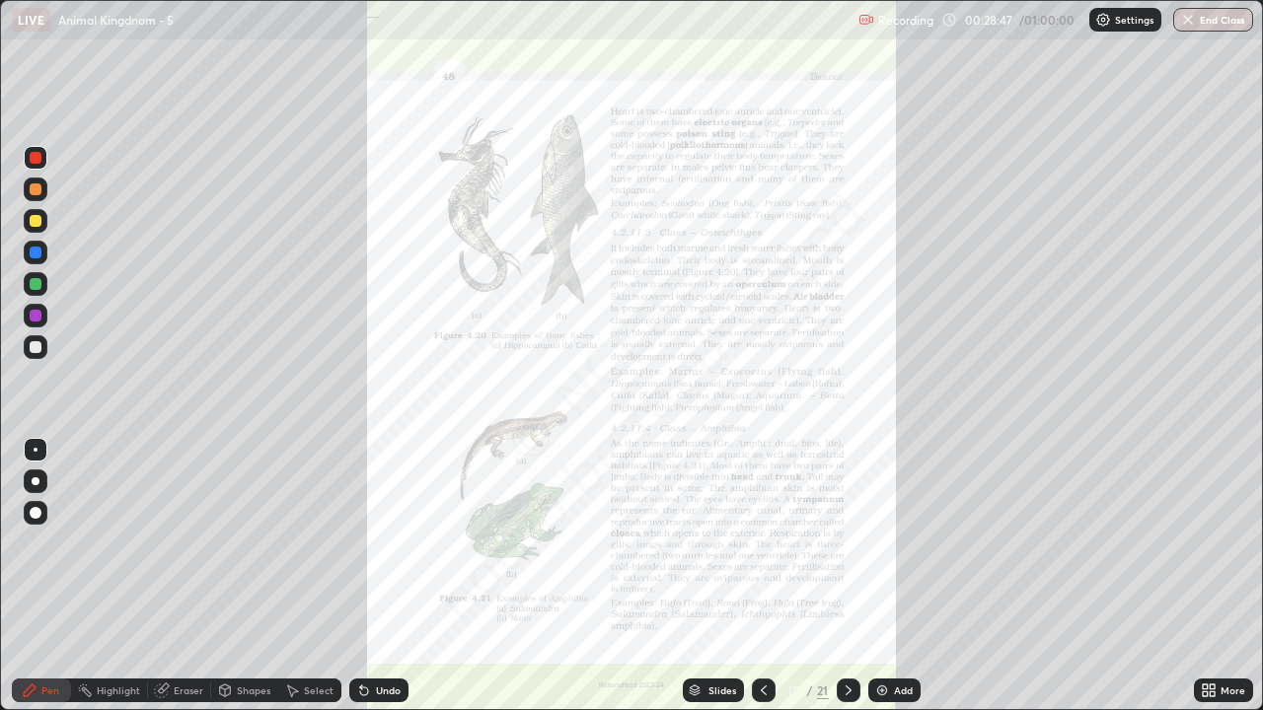
click at [1204, 550] on icon at bounding box center [1204, 687] width 5 height 5
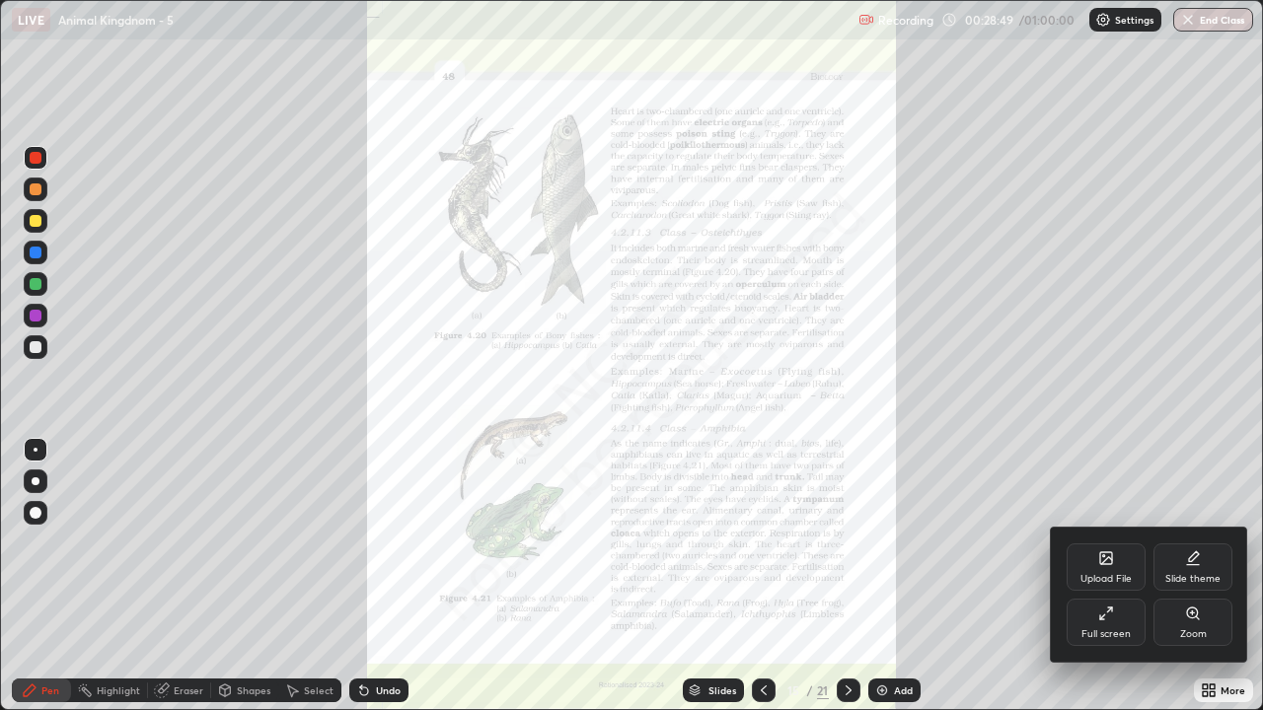
click at [1186, 550] on icon at bounding box center [1193, 614] width 16 height 16
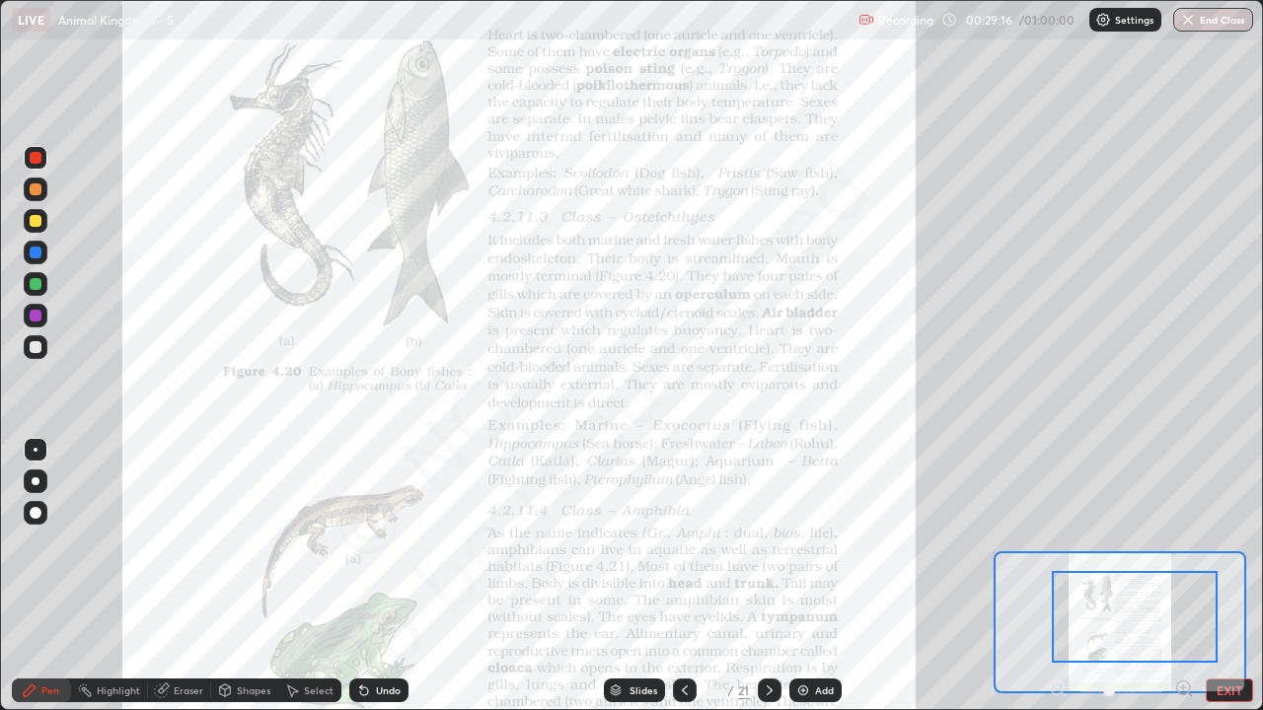
click at [808, 550] on img at bounding box center [803, 691] width 16 height 16
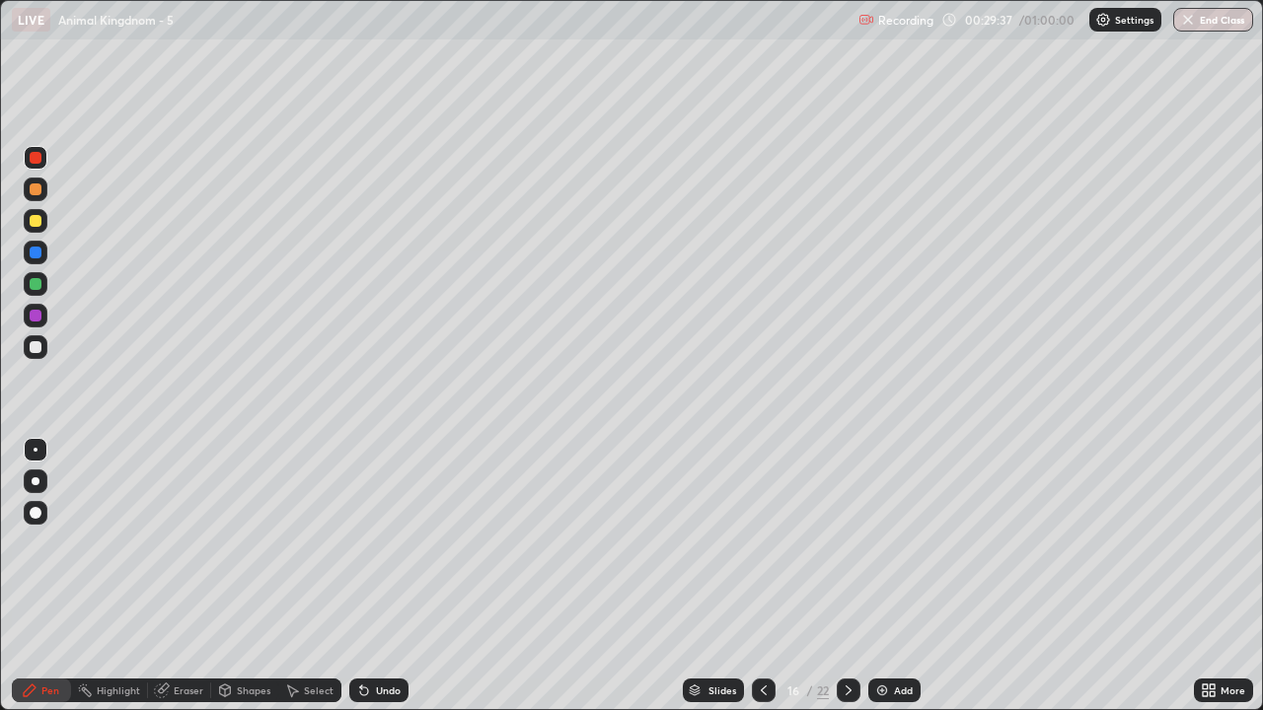
click at [36, 219] on div at bounding box center [36, 221] width 12 height 12
click at [36, 314] on div at bounding box center [36, 316] width 12 height 12
click at [36, 162] on div at bounding box center [36, 158] width 12 height 12
click at [38, 286] on div at bounding box center [36, 284] width 12 height 12
click at [760, 550] on icon at bounding box center [764, 691] width 16 height 16
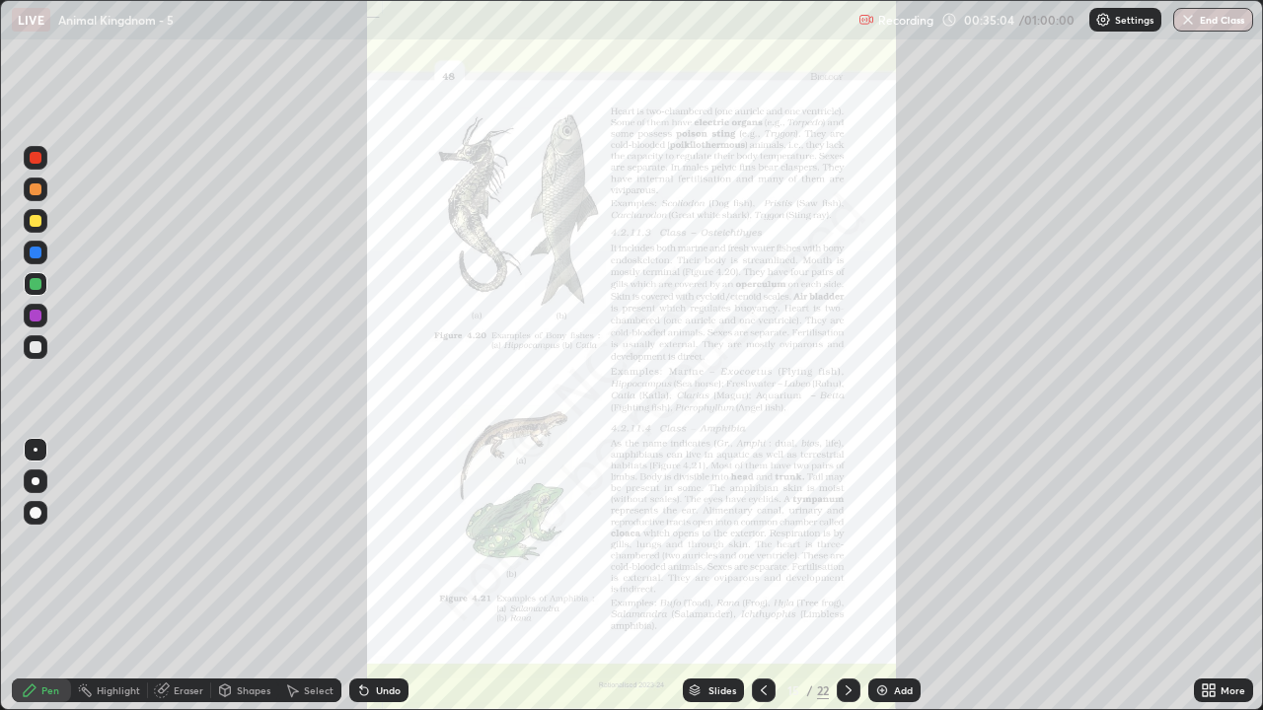
click at [1215, 550] on icon at bounding box center [1208, 691] width 16 height 16
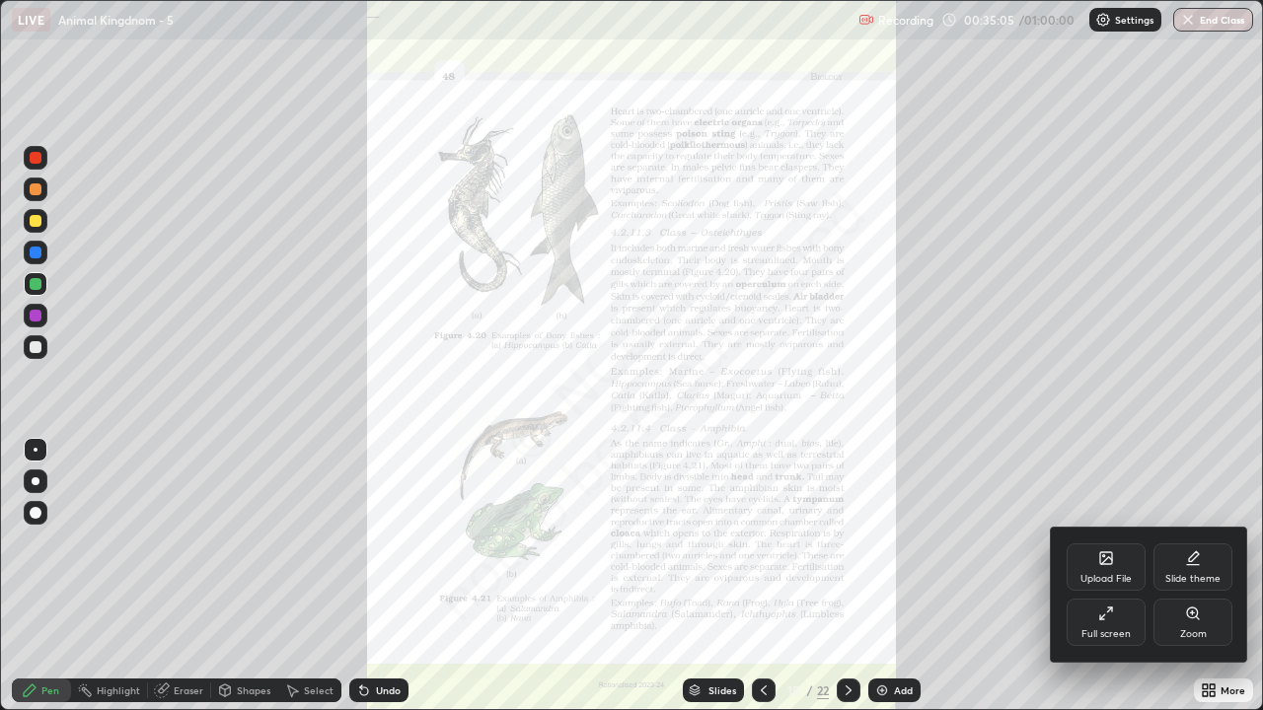
click at [1198, 550] on div "Zoom" at bounding box center [1193, 634] width 27 height 10
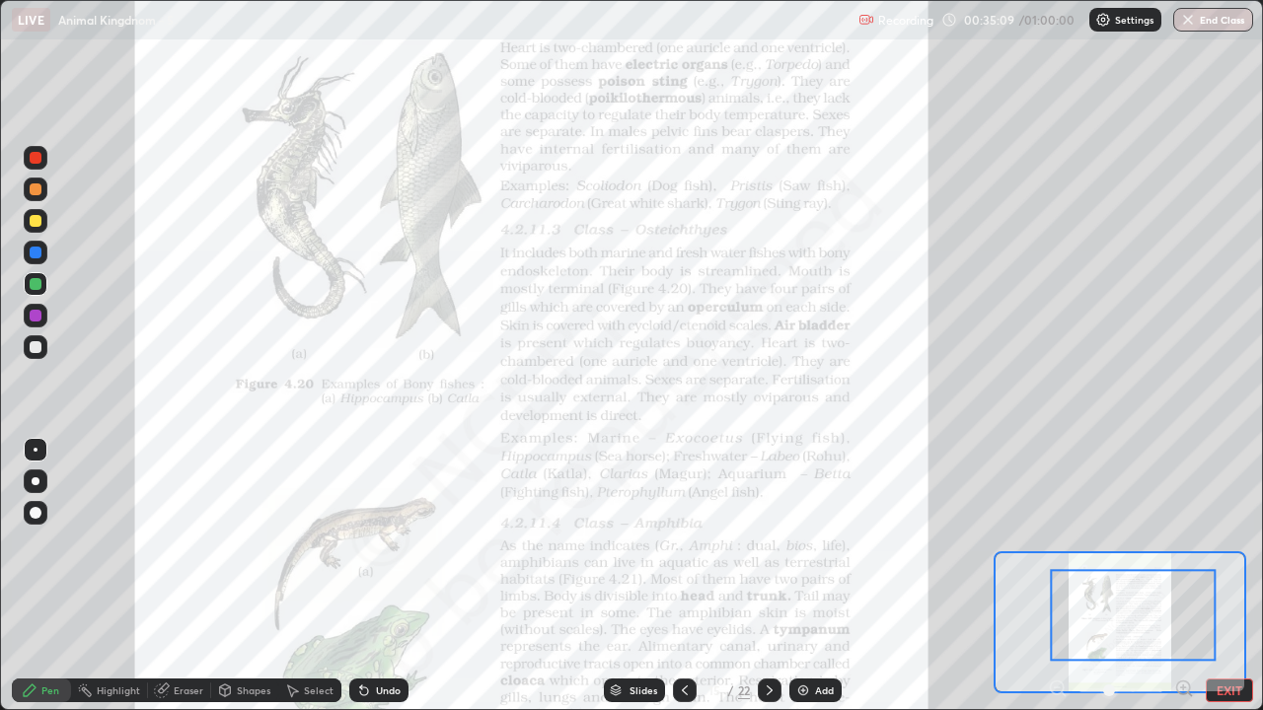
click at [37, 159] on div at bounding box center [36, 158] width 12 height 12
click at [36, 317] on div at bounding box center [36, 316] width 12 height 12
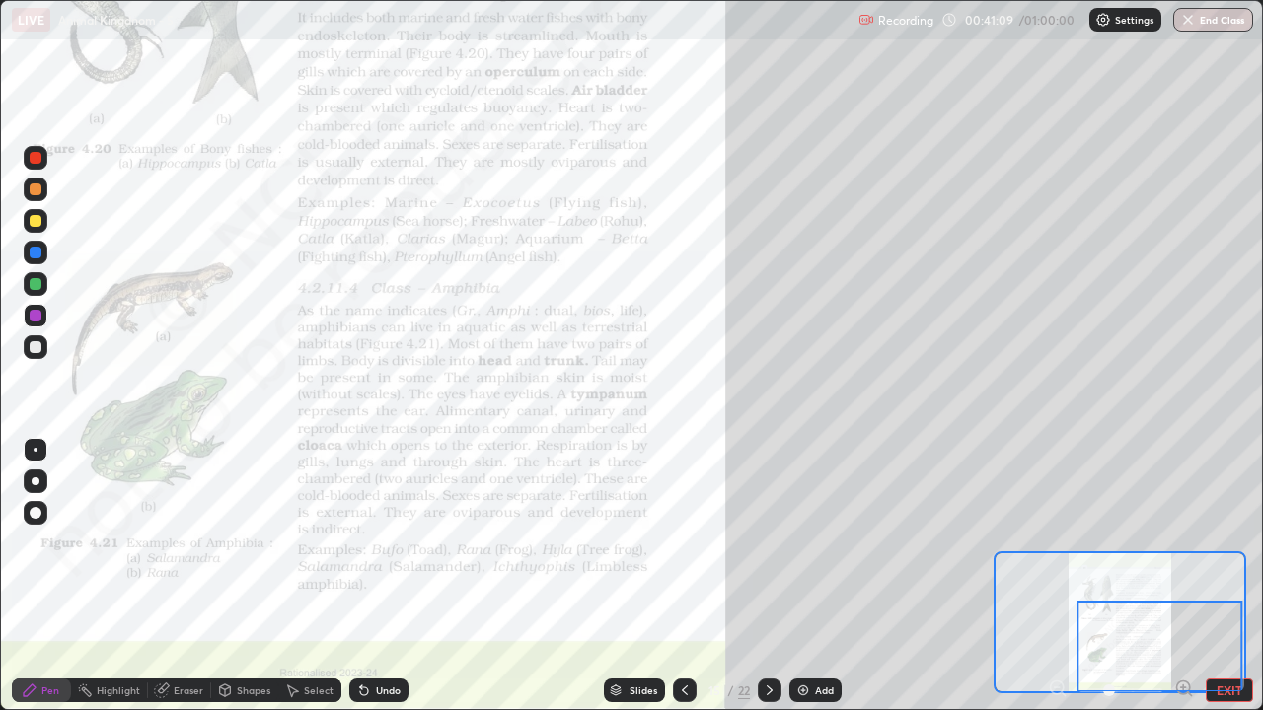
click at [39, 160] on div at bounding box center [36, 158] width 12 height 12
click at [36, 450] on div at bounding box center [36, 450] width 4 height 4
click at [767, 550] on icon at bounding box center [769, 691] width 16 height 16
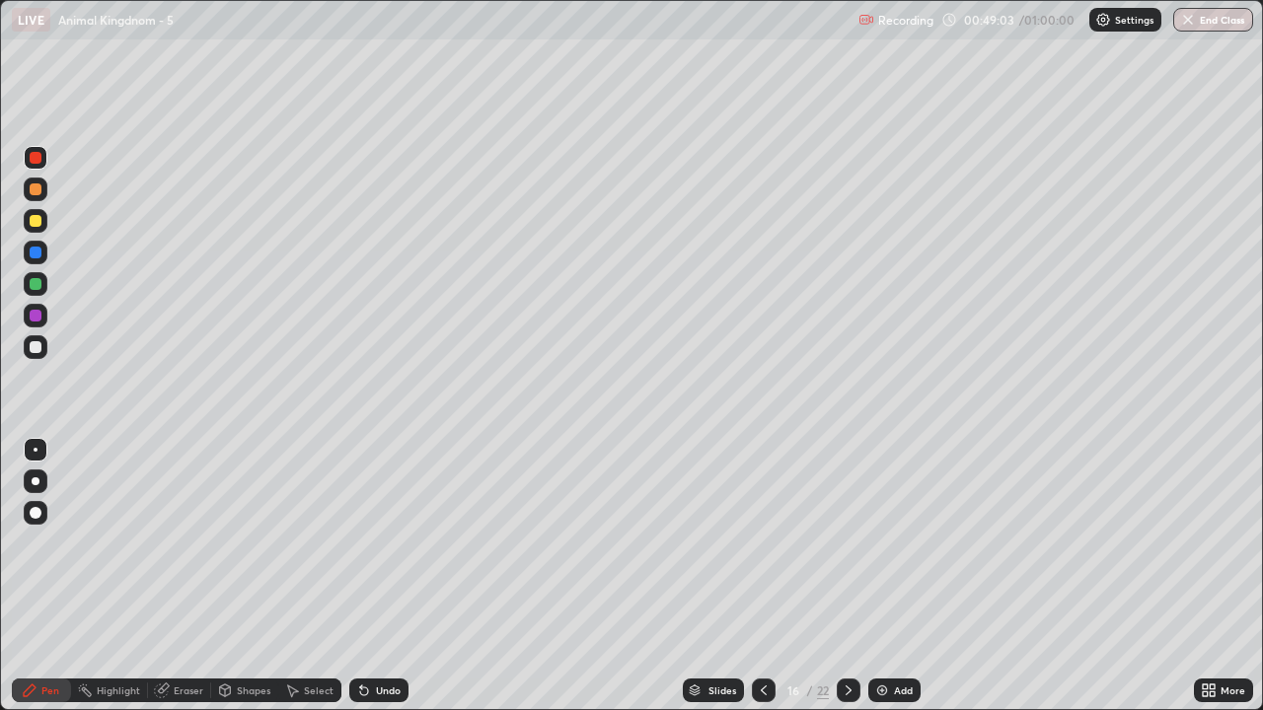
click at [844, 550] on icon at bounding box center [848, 691] width 16 height 16
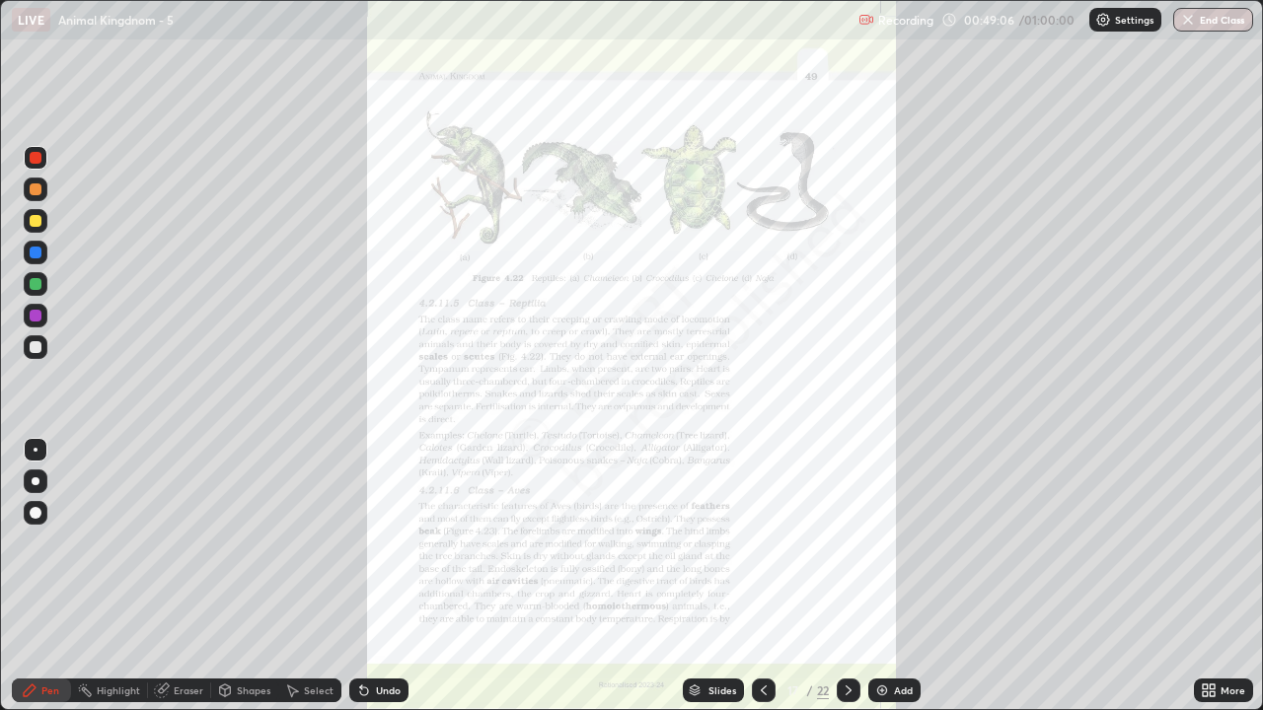
click at [1206, 550] on icon at bounding box center [1204, 687] width 5 height 5
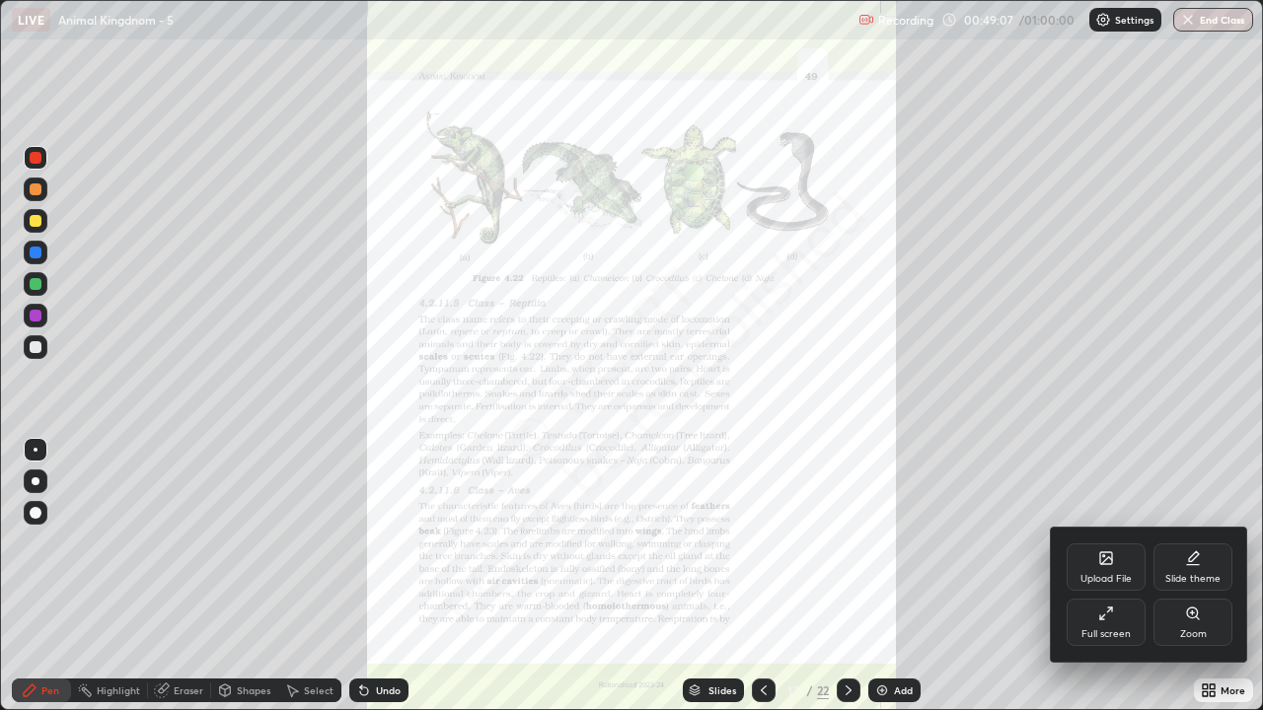
click at [1193, 550] on icon at bounding box center [1193, 614] width 16 height 16
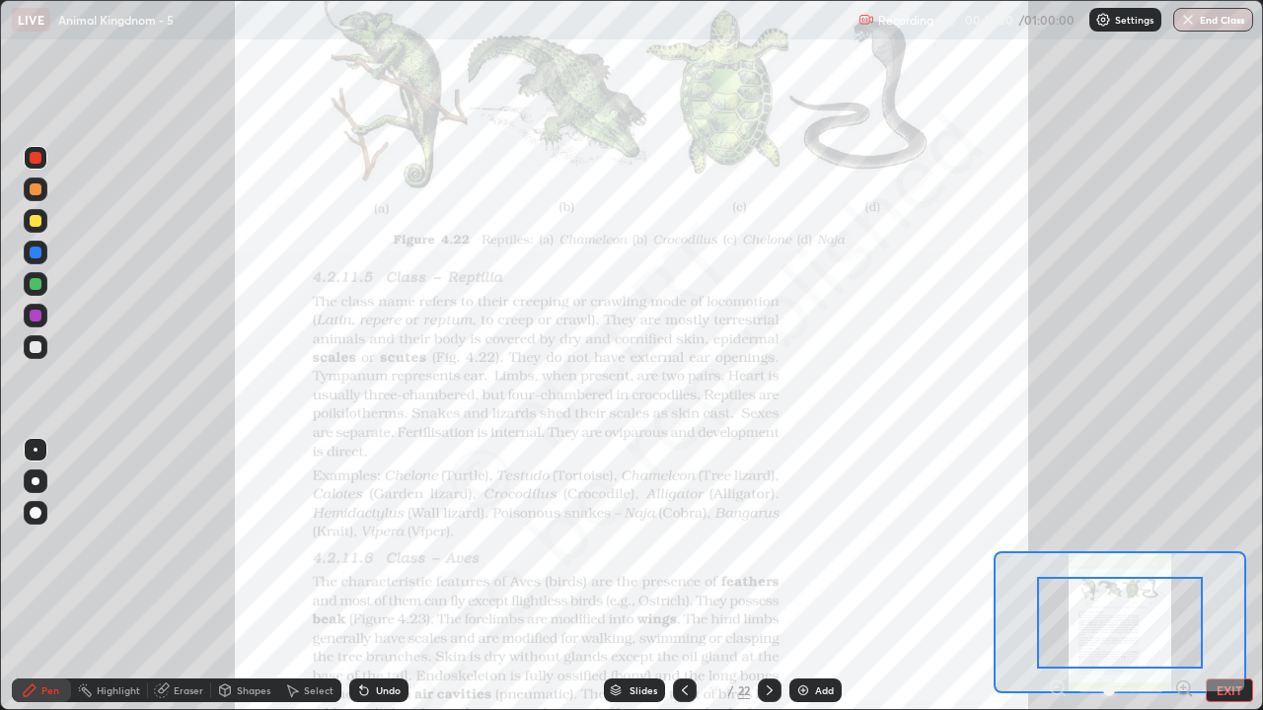
click at [36, 317] on div at bounding box center [36, 316] width 12 height 12
click at [42, 161] on div at bounding box center [36, 158] width 24 height 24
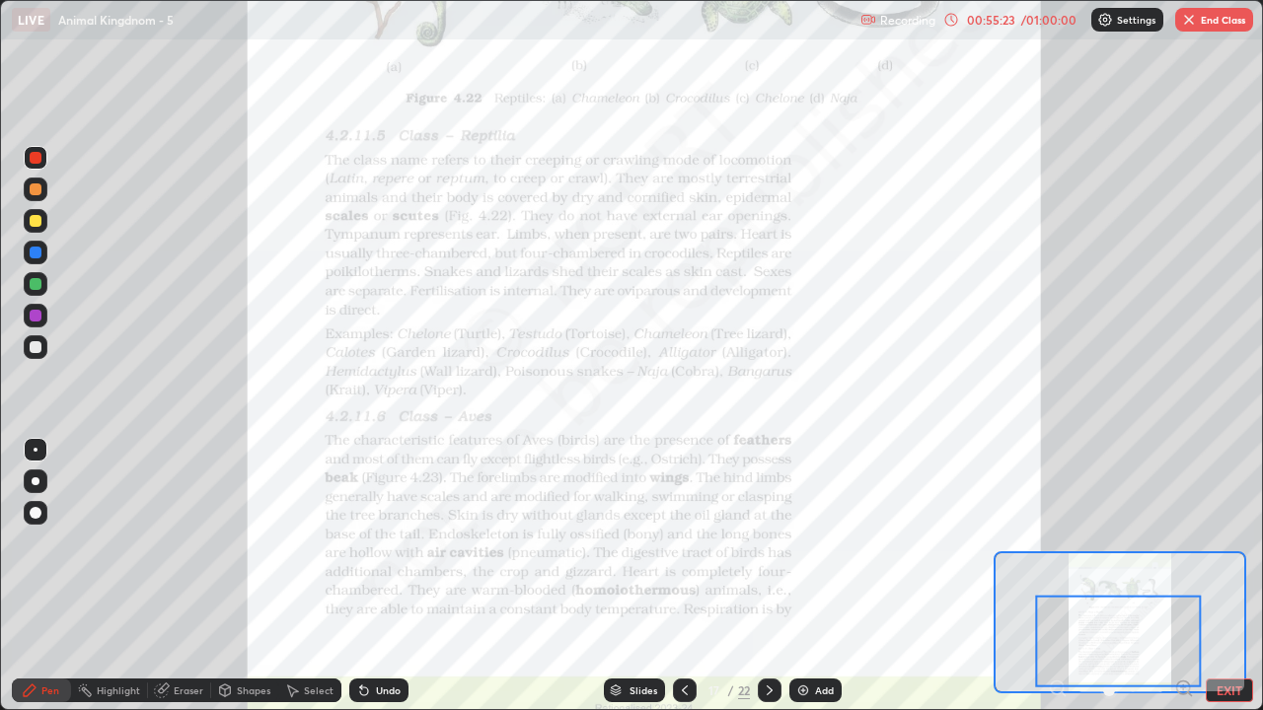
click at [1218, 16] on button "End Class" at bounding box center [1214, 20] width 78 height 24
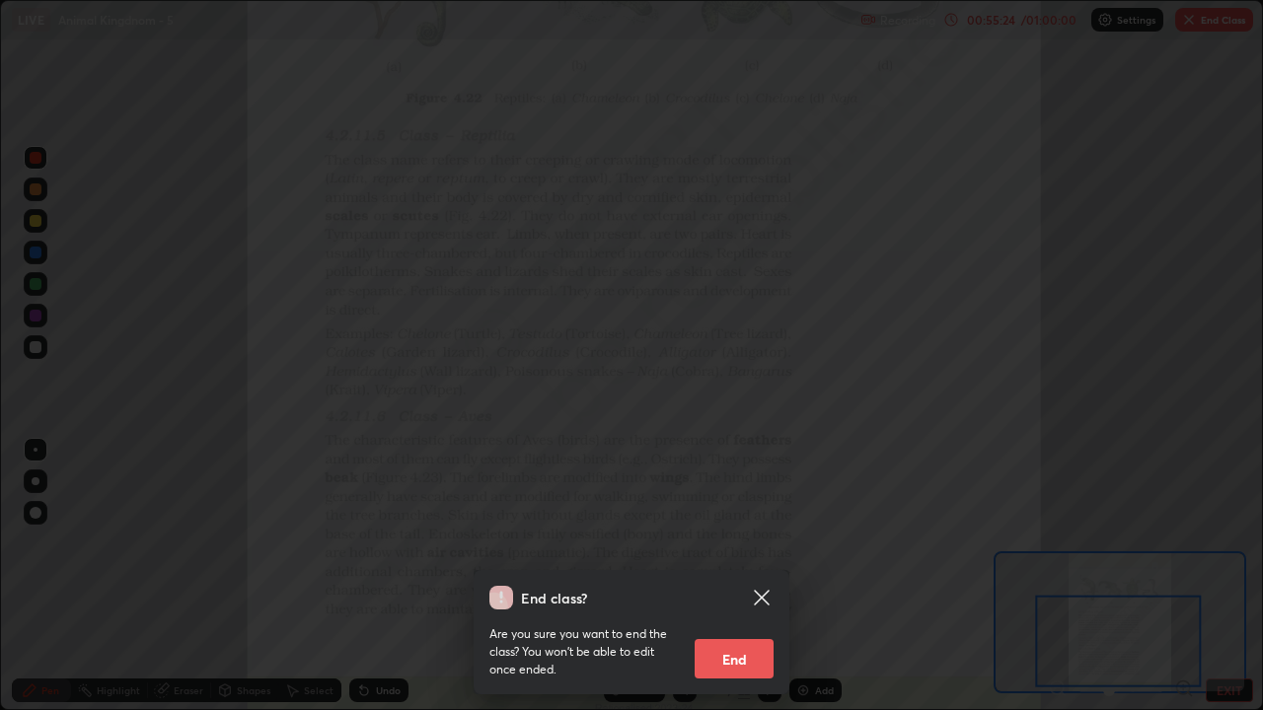
click at [748, 550] on button "End" at bounding box center [733, 658] width 79 height 39
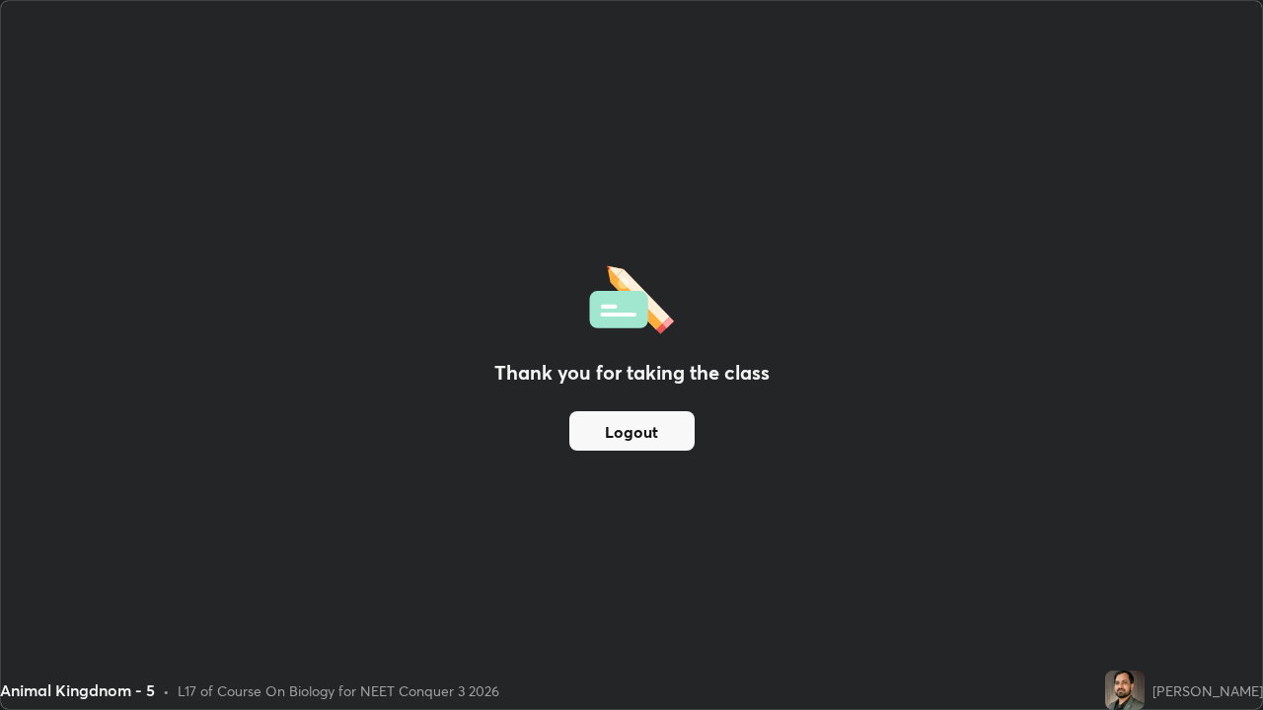
click at [627, 427] on button "Logout" at bounding box center [631, 430] width 125 height 39
